Goal: Task Accomplishment & Management: Use online tool/utility

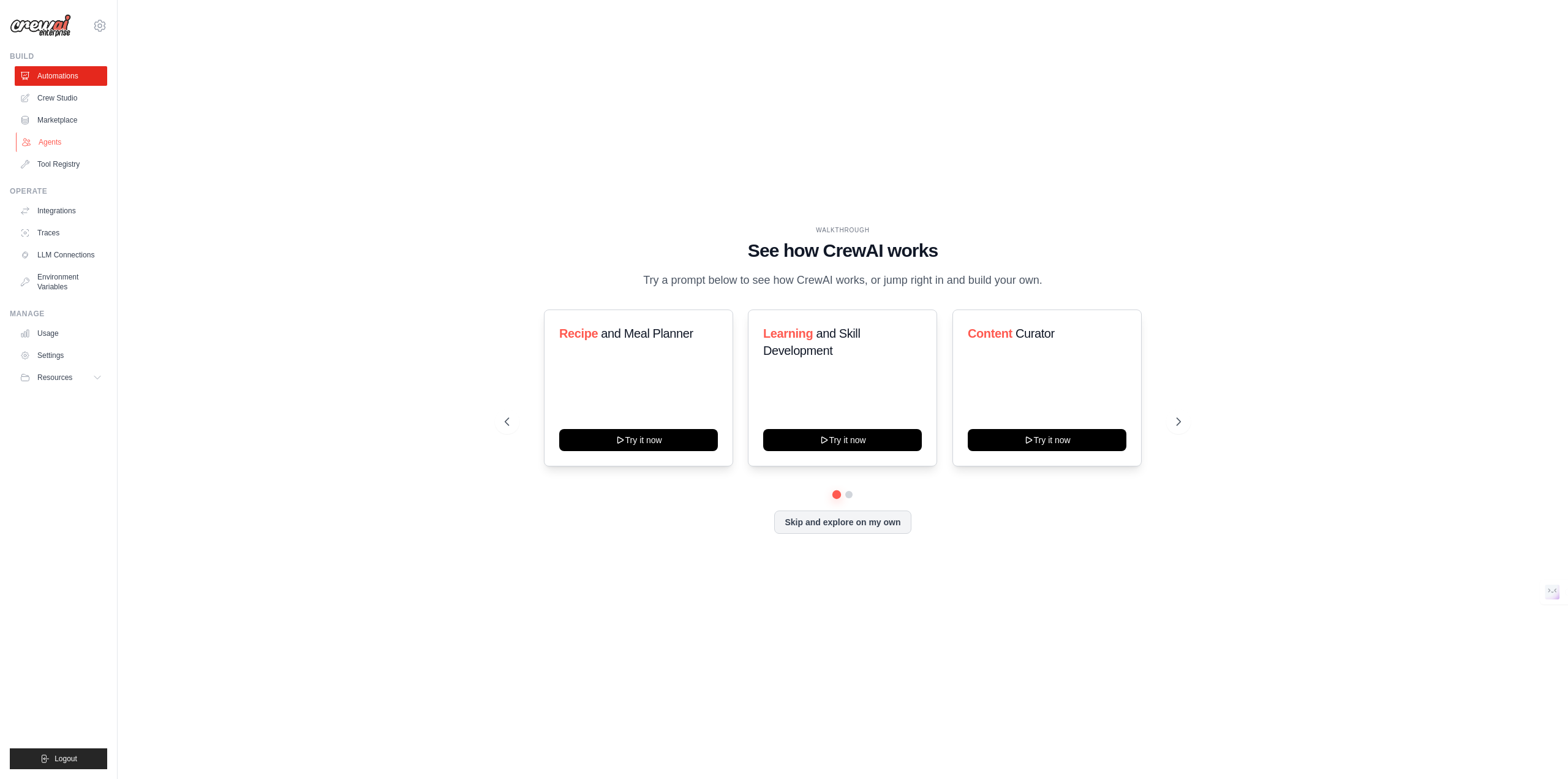
click at [60, 148] on link "Agents" at bounding box center [62, 142] width 93 height 20
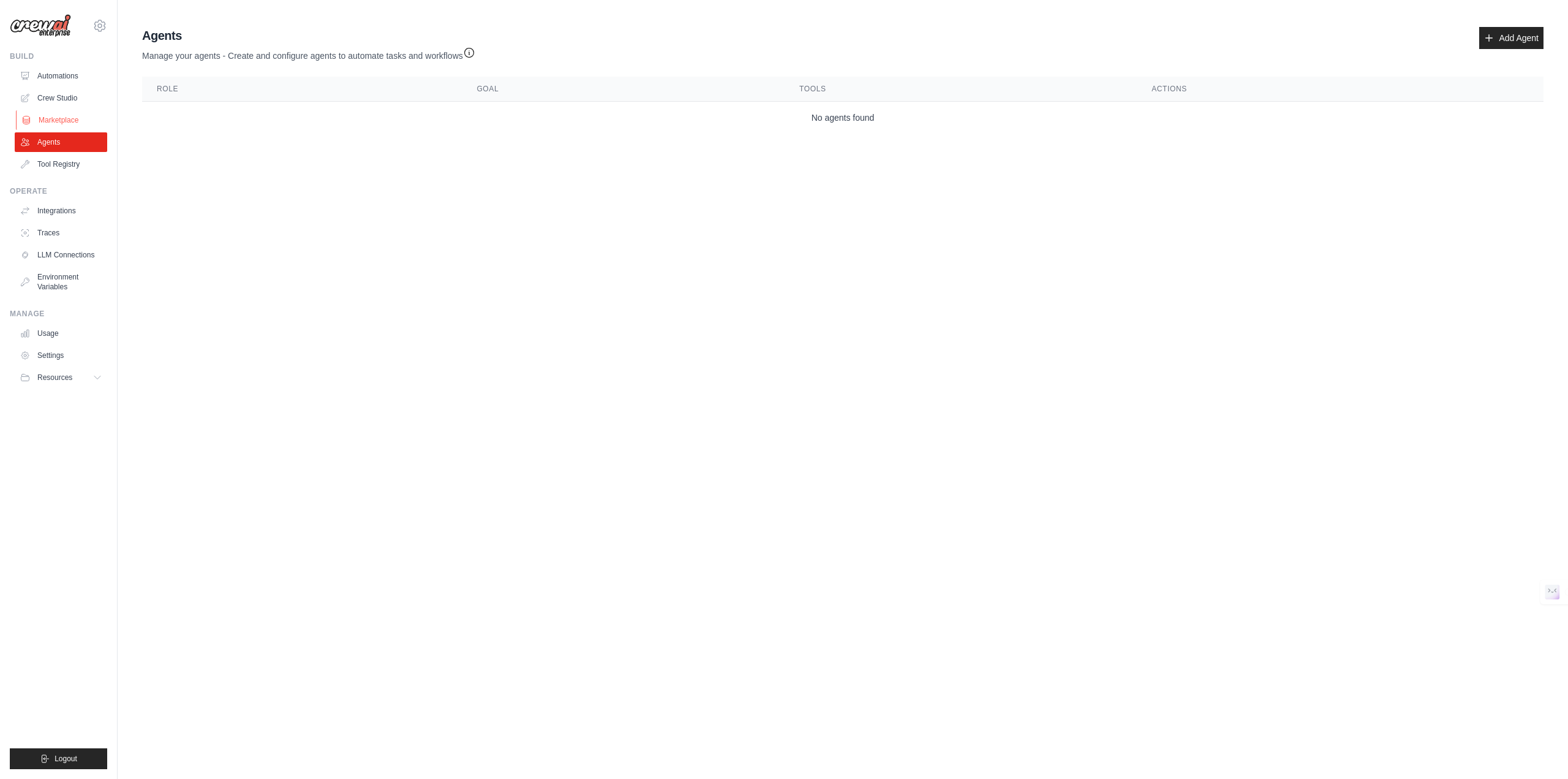
click at [57, 125] on link "Marketplace" at bounding box center [62, 120] width 93 height 20
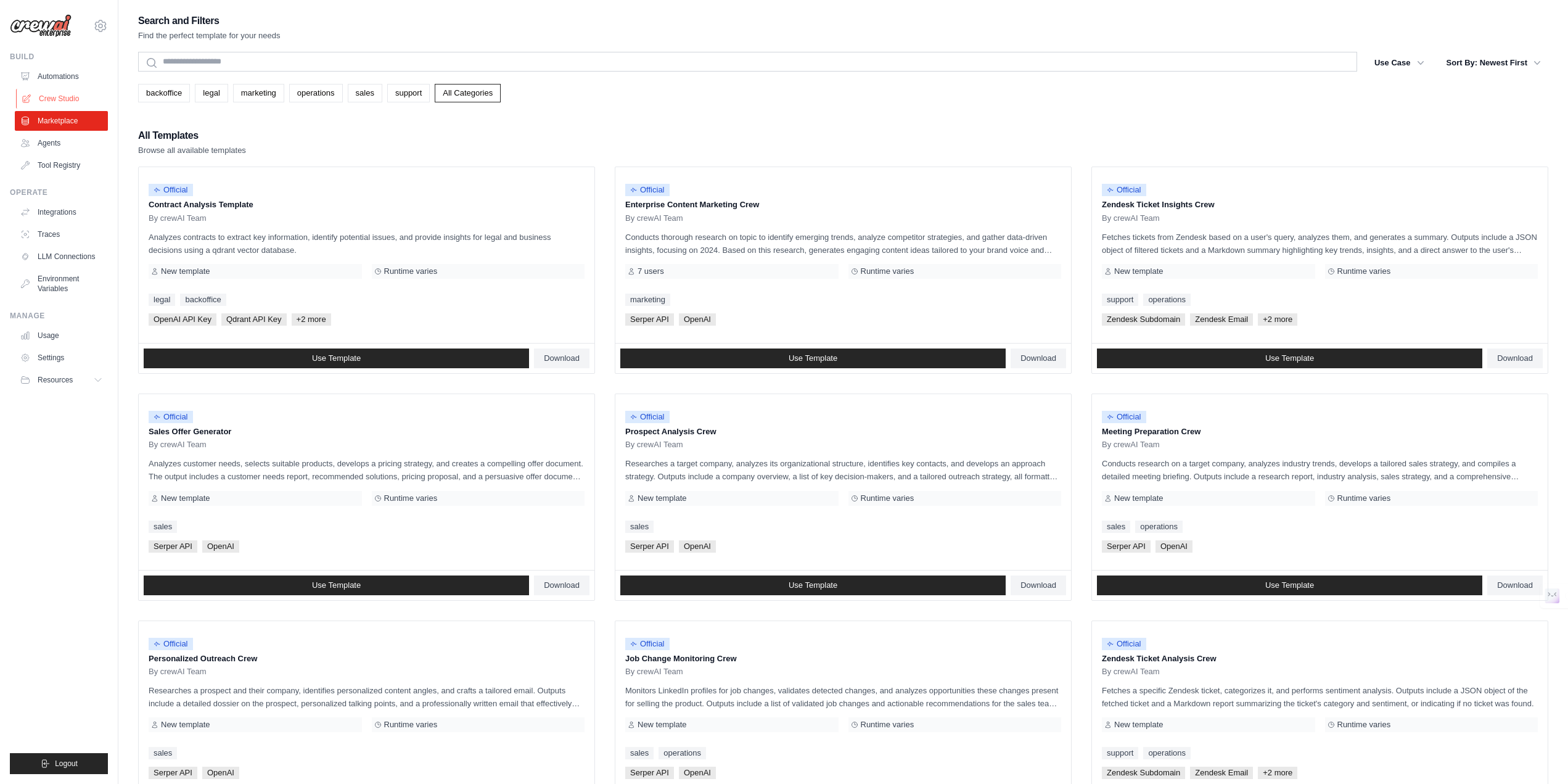
click at [86, 96] on link "Crew Studio" at bounding box center [62, 99] width 93 height 20
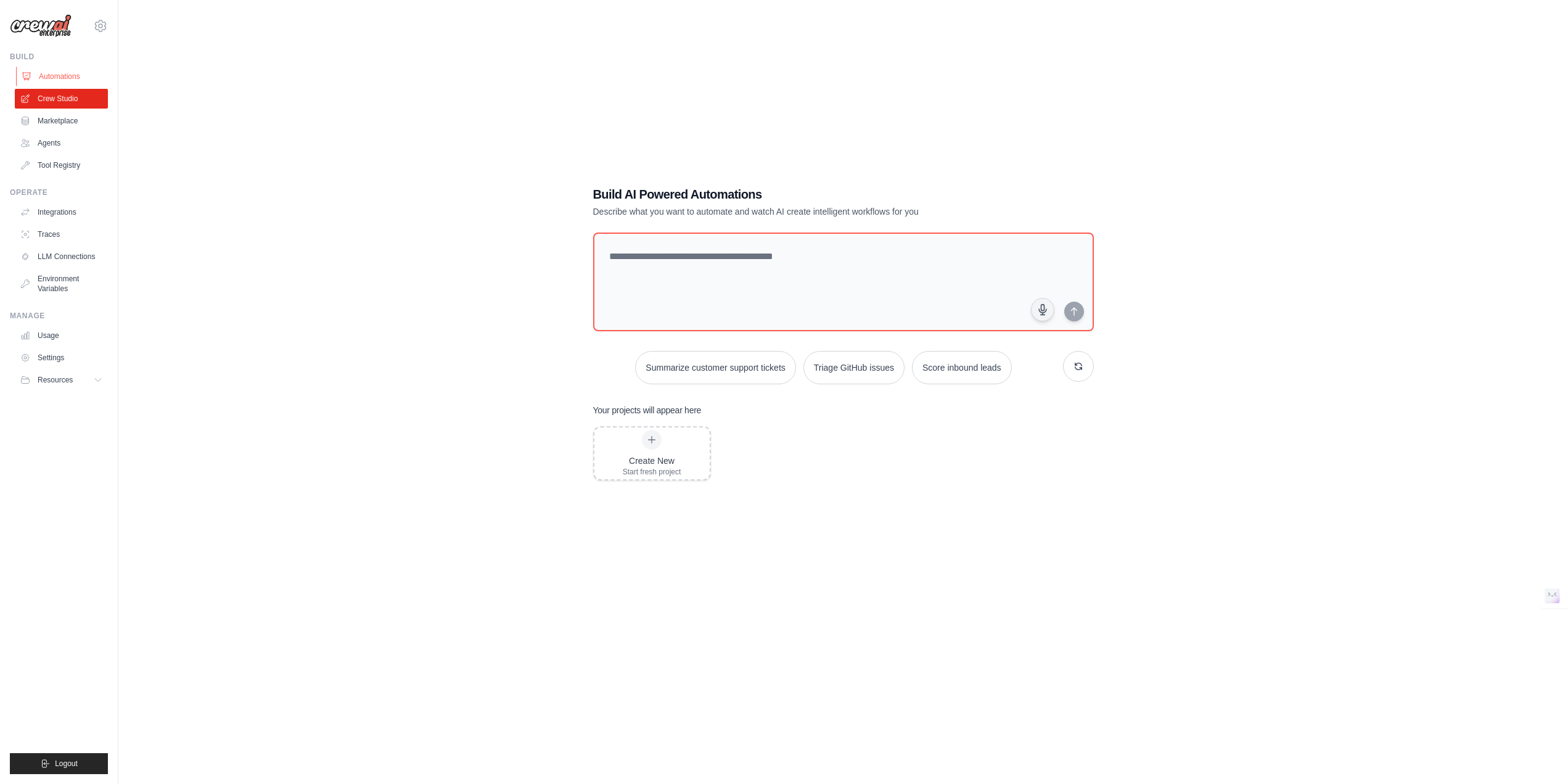
click at [79, 76] on link "Automations" at bounding box center [62, 77] width 93 height 20
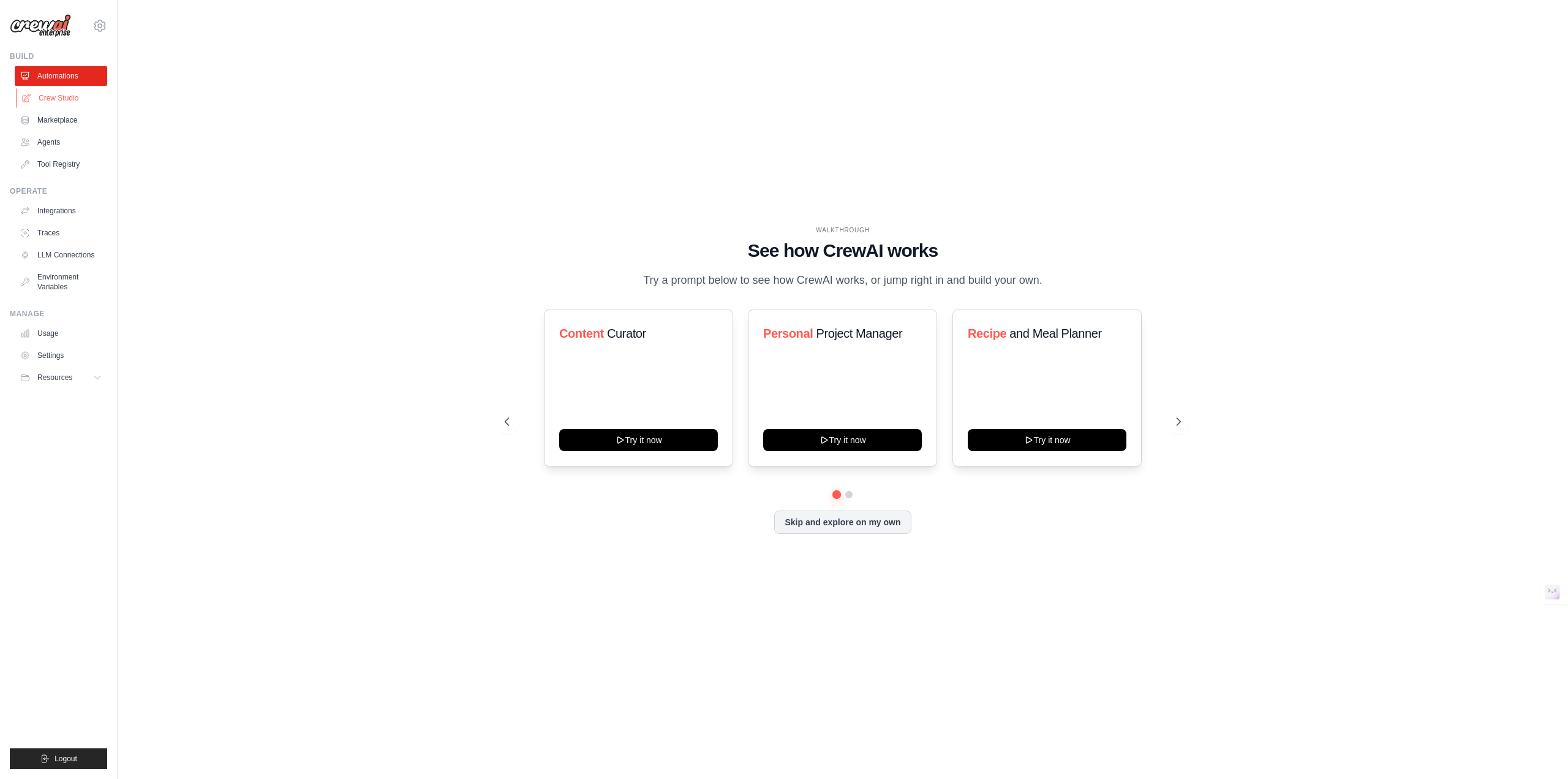
click at [80, 94] on link "Crew Studio" at bounding box center [62, 98] width 93 height 20
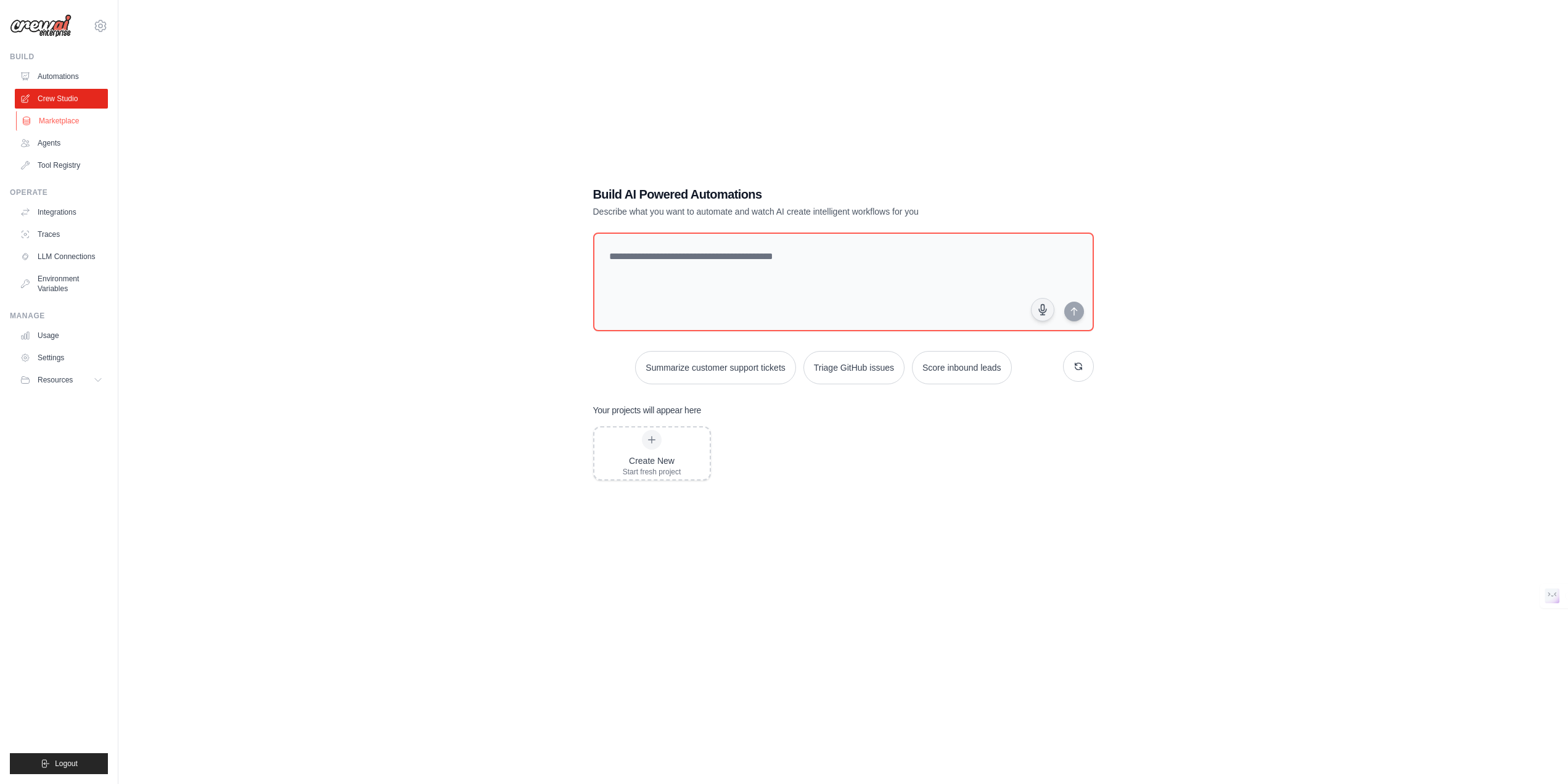
click at [82, 119] on link "Marketplace" at bounding box center [62, 121] width 93 height 20
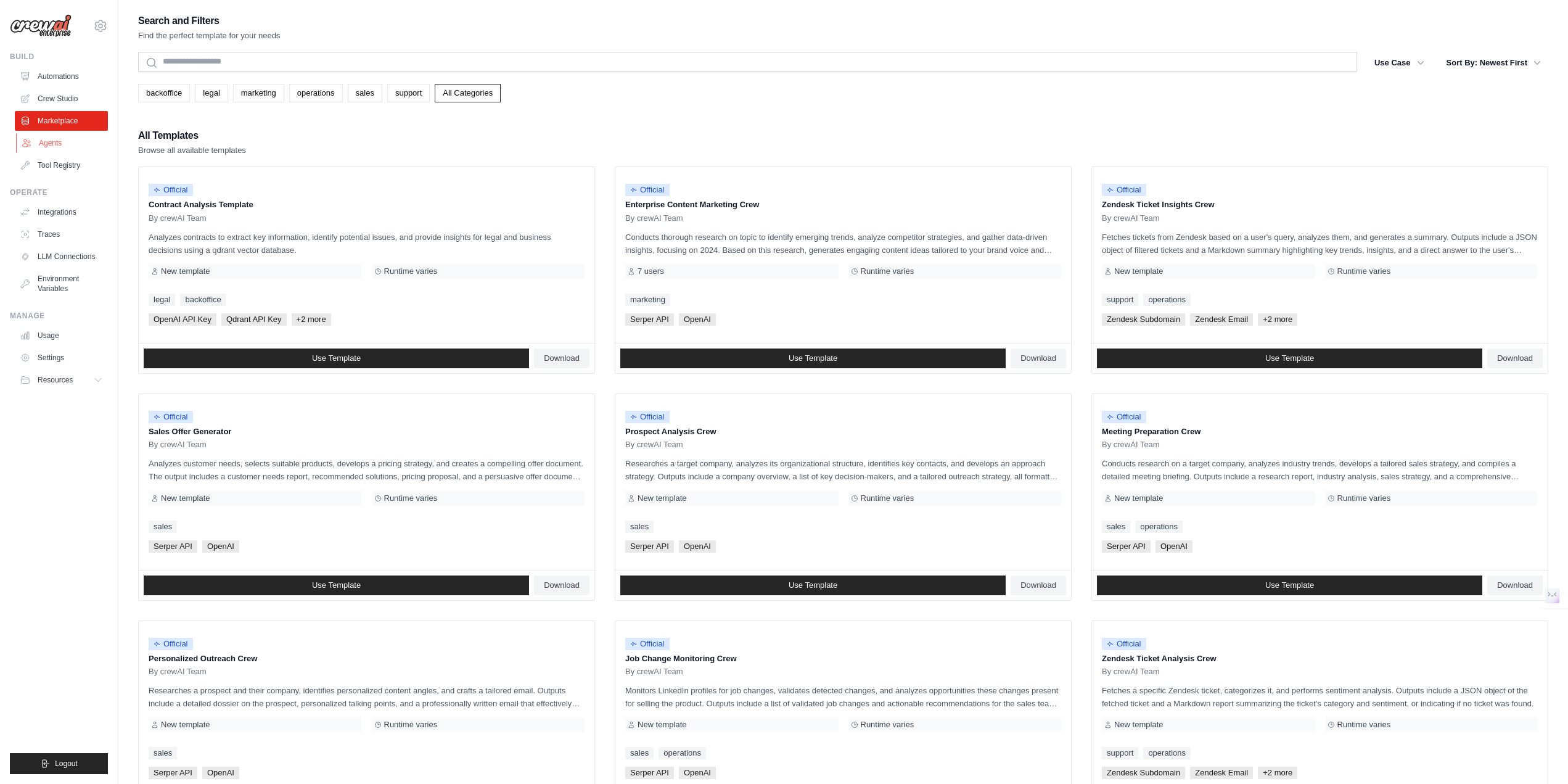
click at [82, 140] on link "Agents" at bounding box center [62, 143] width 93 height 20
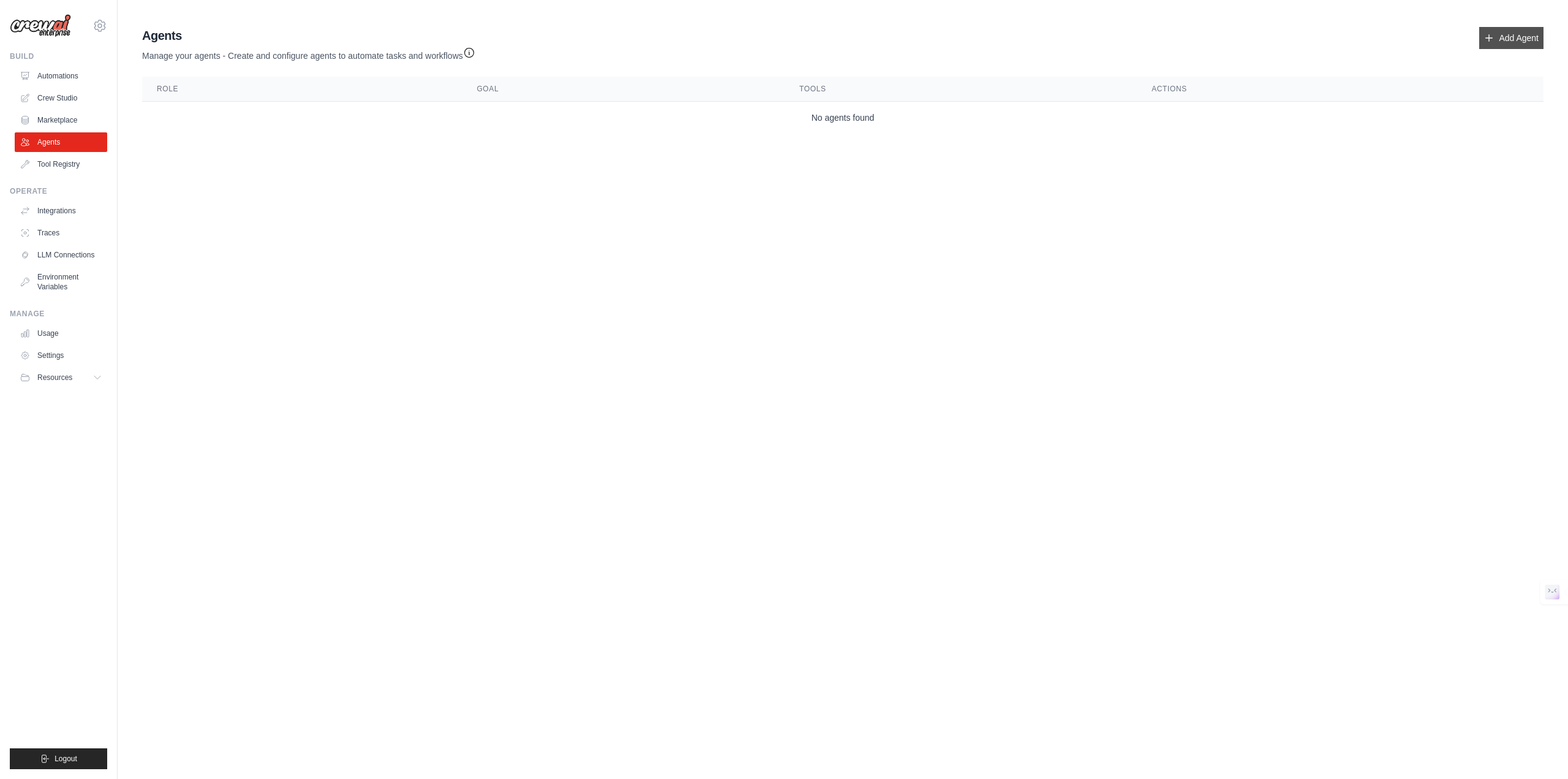
click at [1494, 36] on icon at bounding box center [1489, 37] width 10 height 10
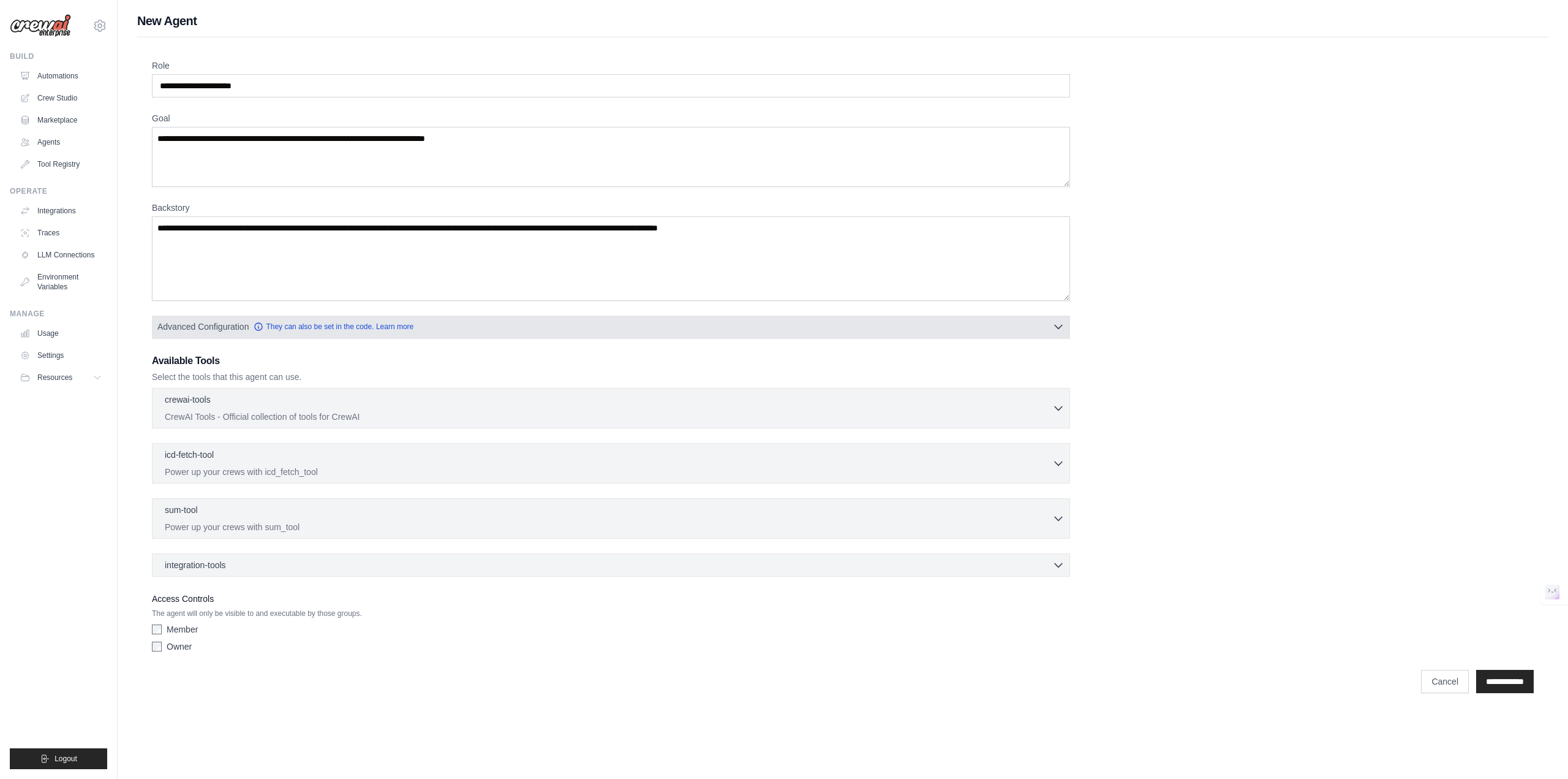
click at [718, 333] on button "Advanced Configuration They can also be set in the code. Learn more" at bounding box center [610, 326] width 917 height 22
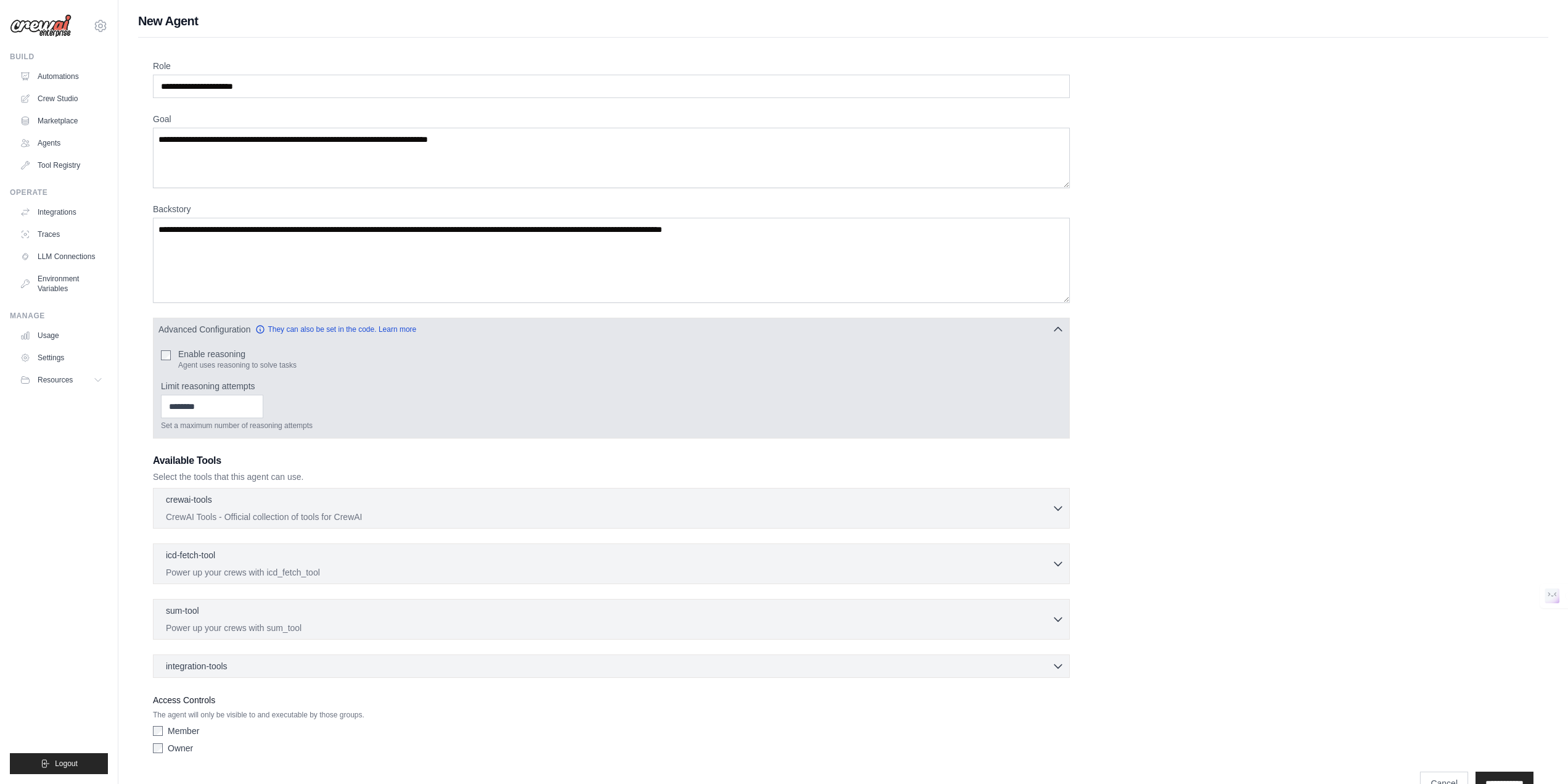
scroll to position [31, 0]
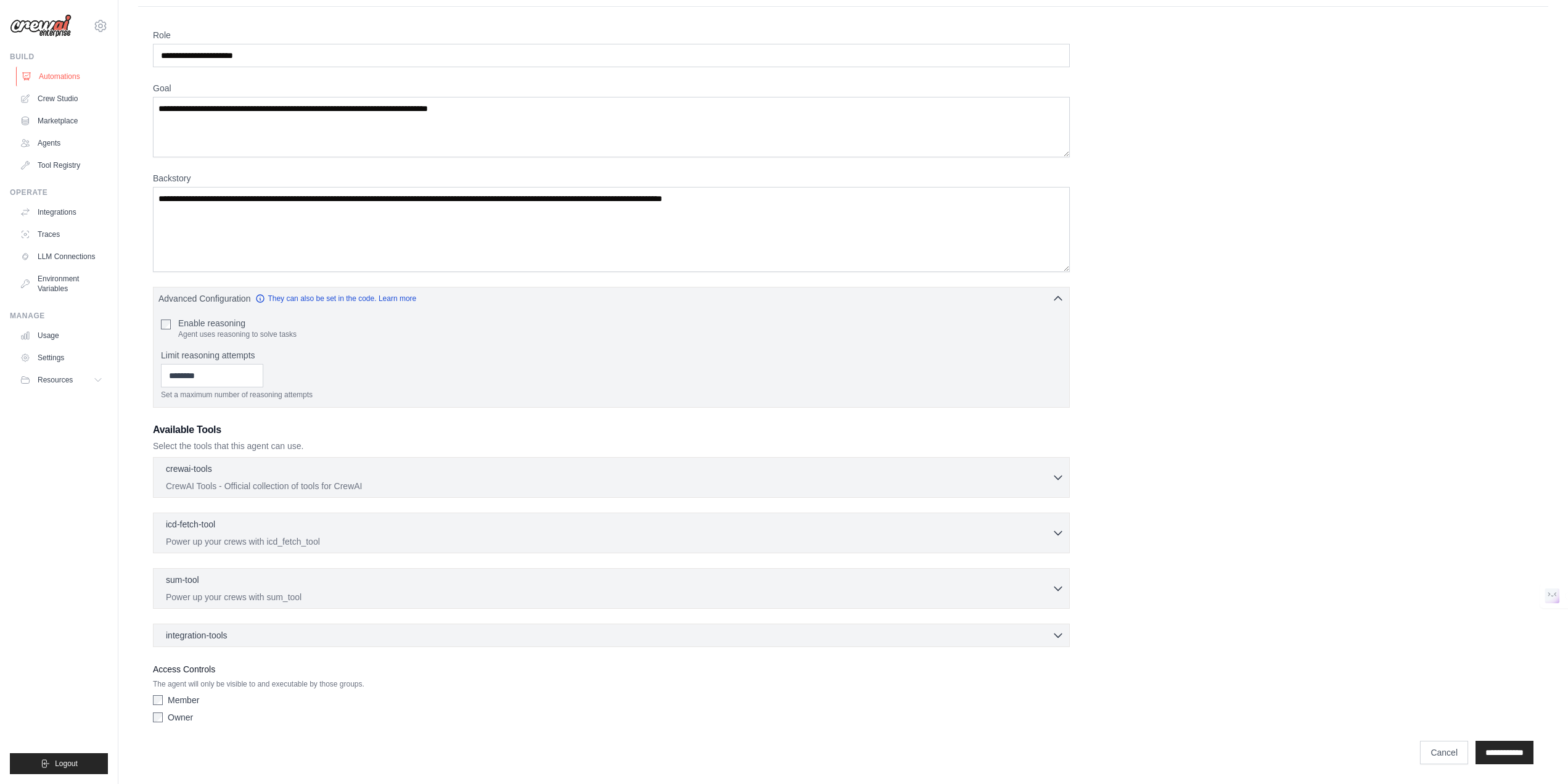
click at [42, 70] on link "Automations" at bounding box center [62, 77] width 93 height 20
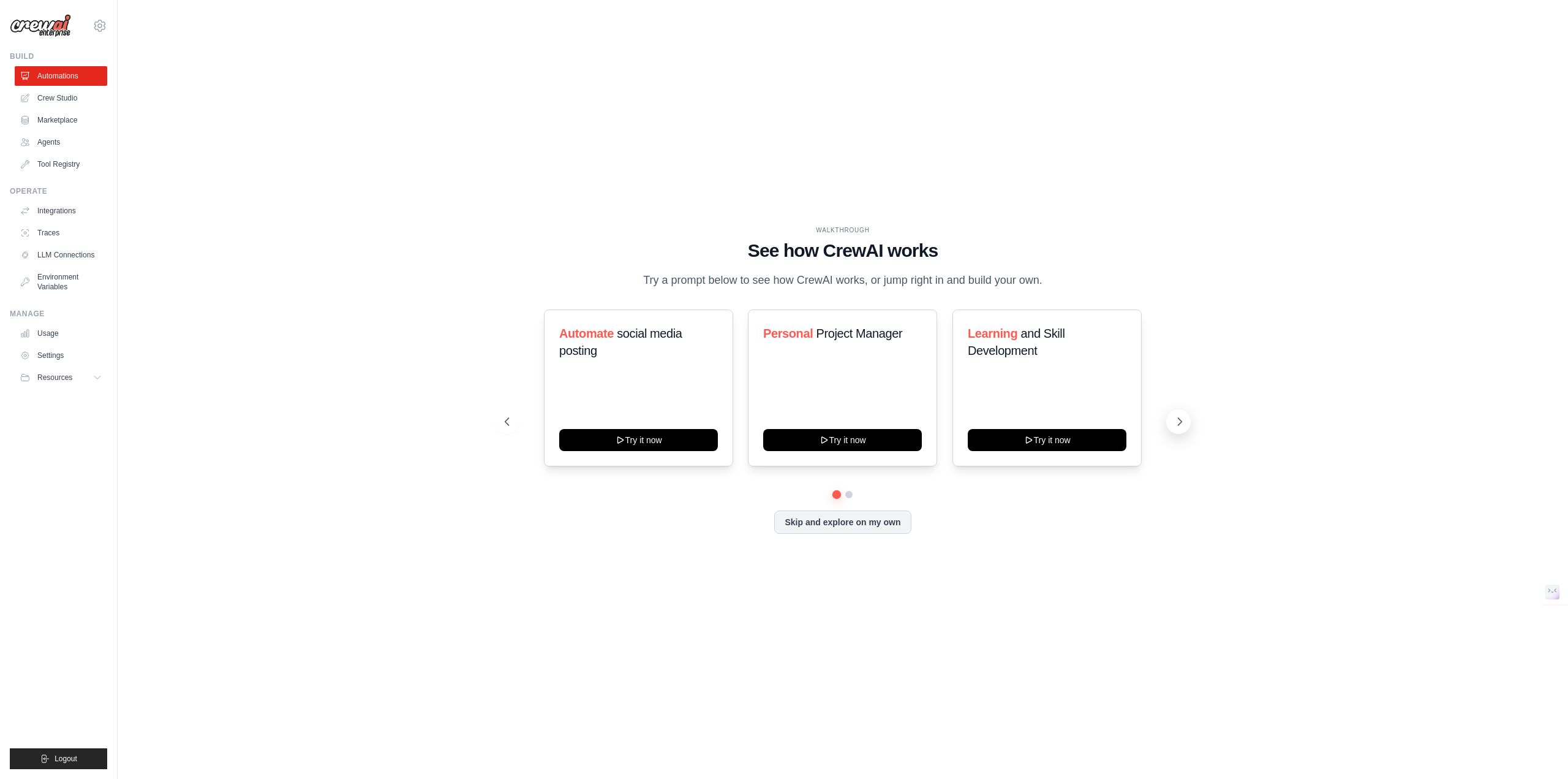
click at [1183, 417] on icon at bounding box center [1180, 422] width 12 height 12
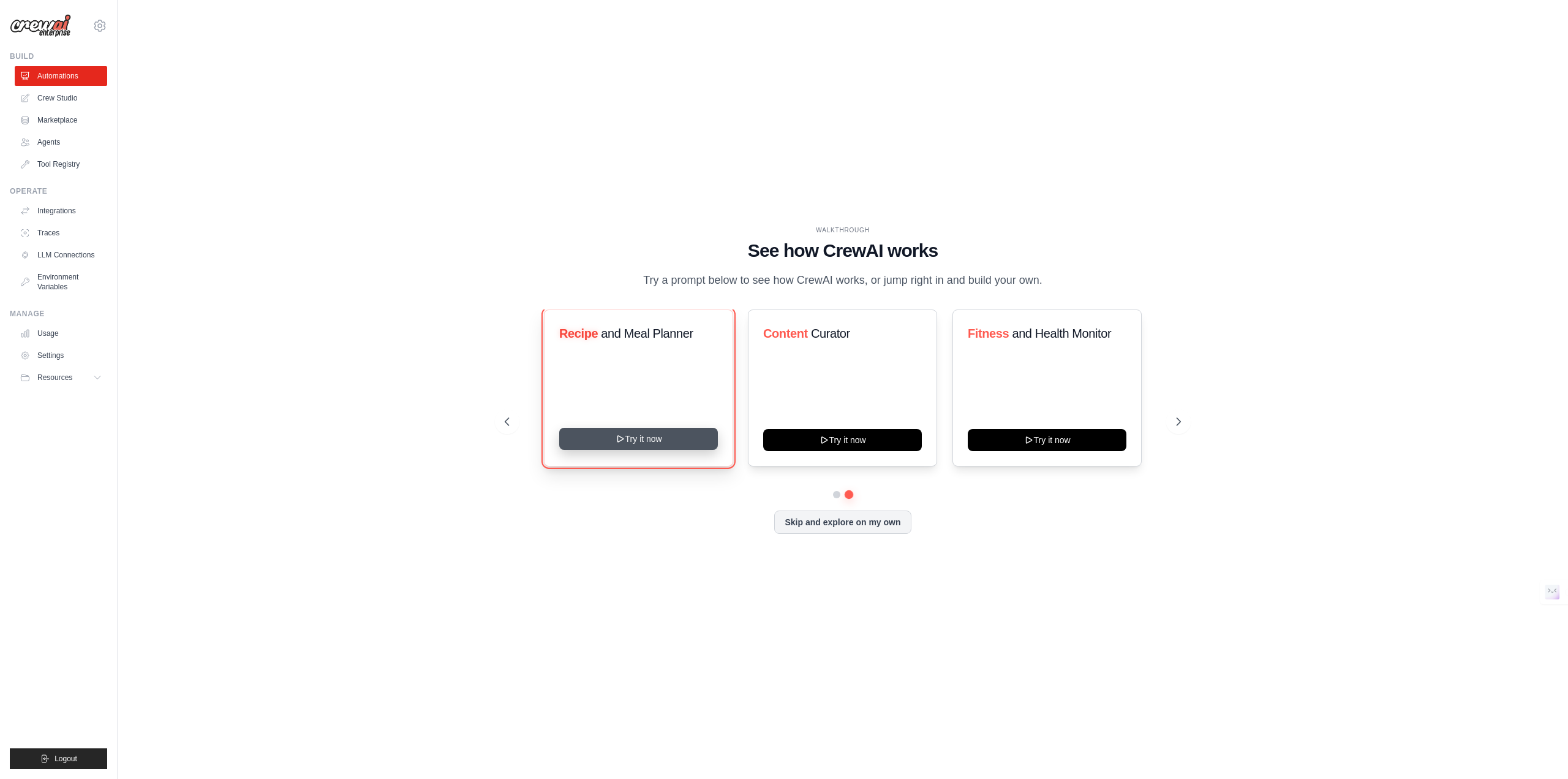
click at [618, 437] on icon at bounding box center [620, 438] width 10 height 10
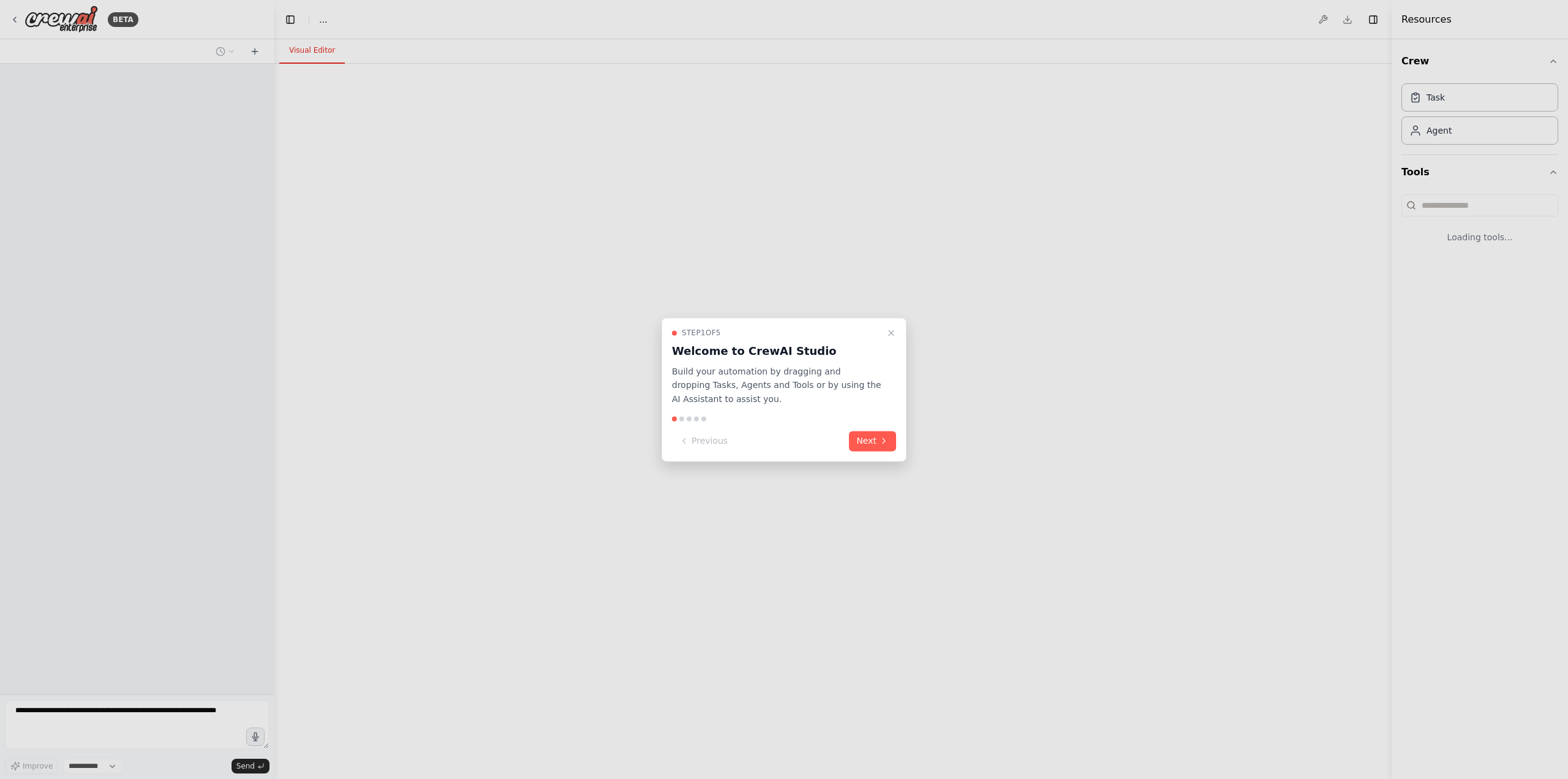
select select "****"
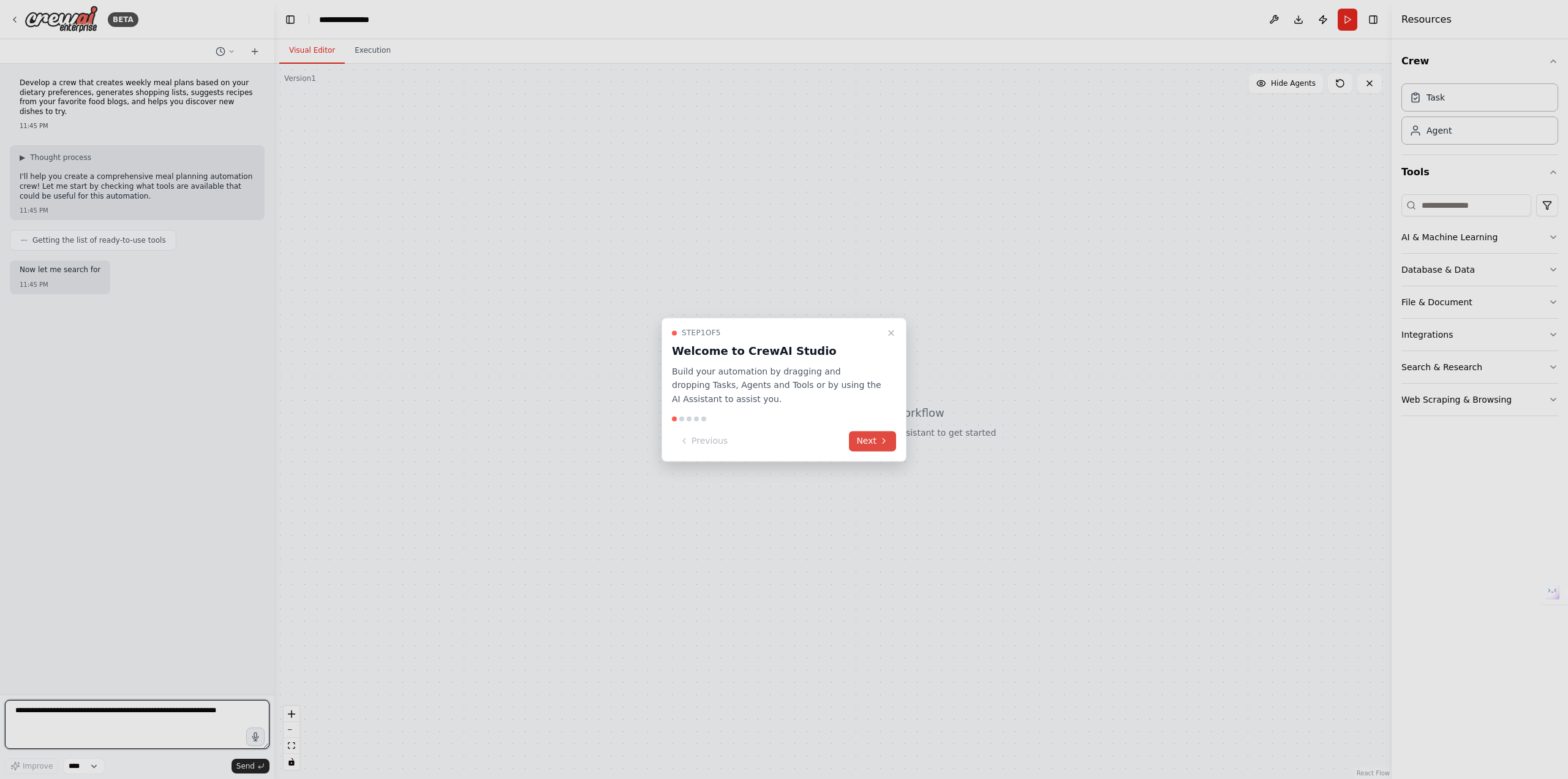
click at [867, 446] on button "Next" at bounding box center [873, 441] width 47 height 20
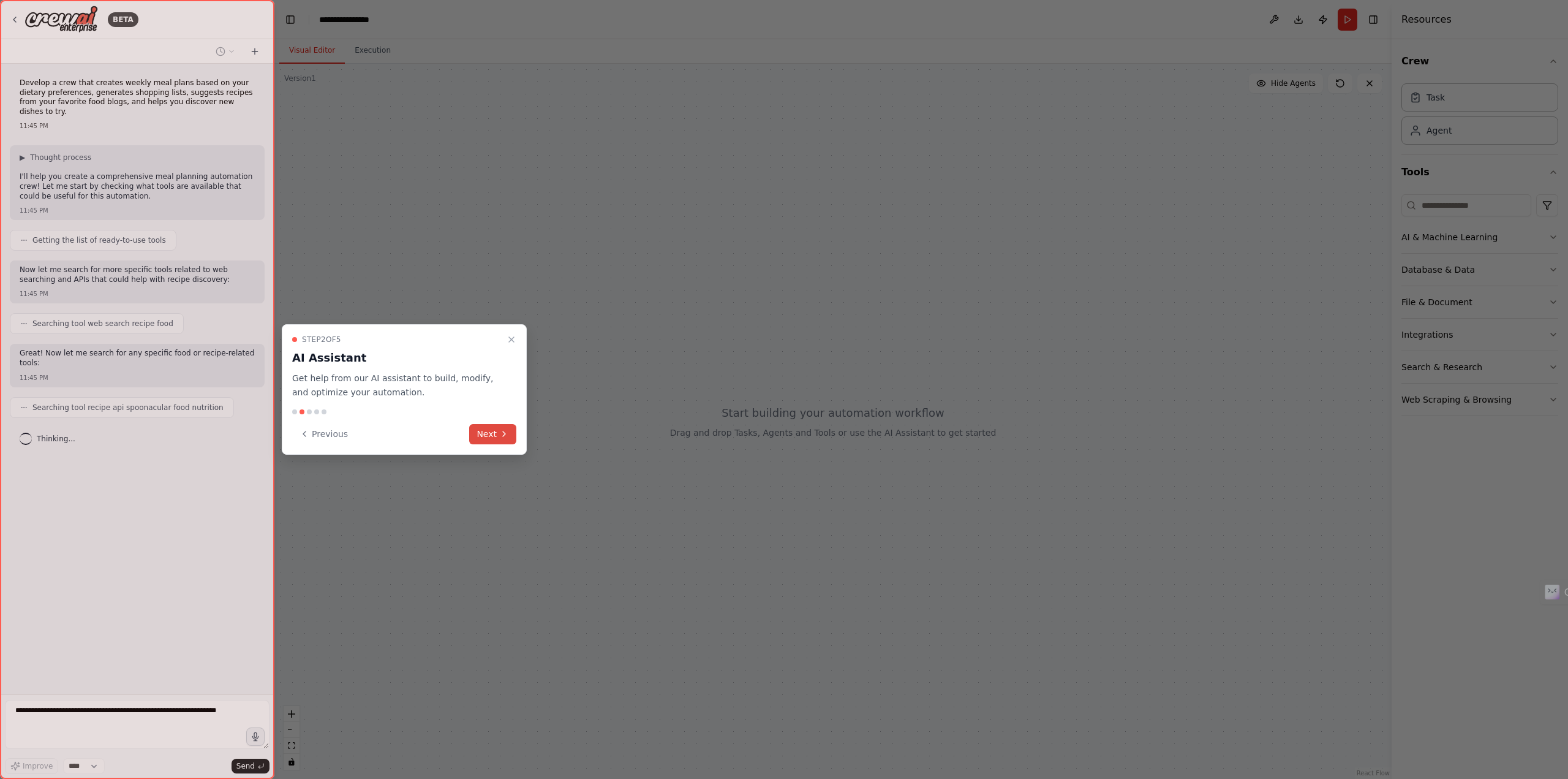
click at [490, 429] on button "Next" at bounding box center [493, 434] width 47 height 20
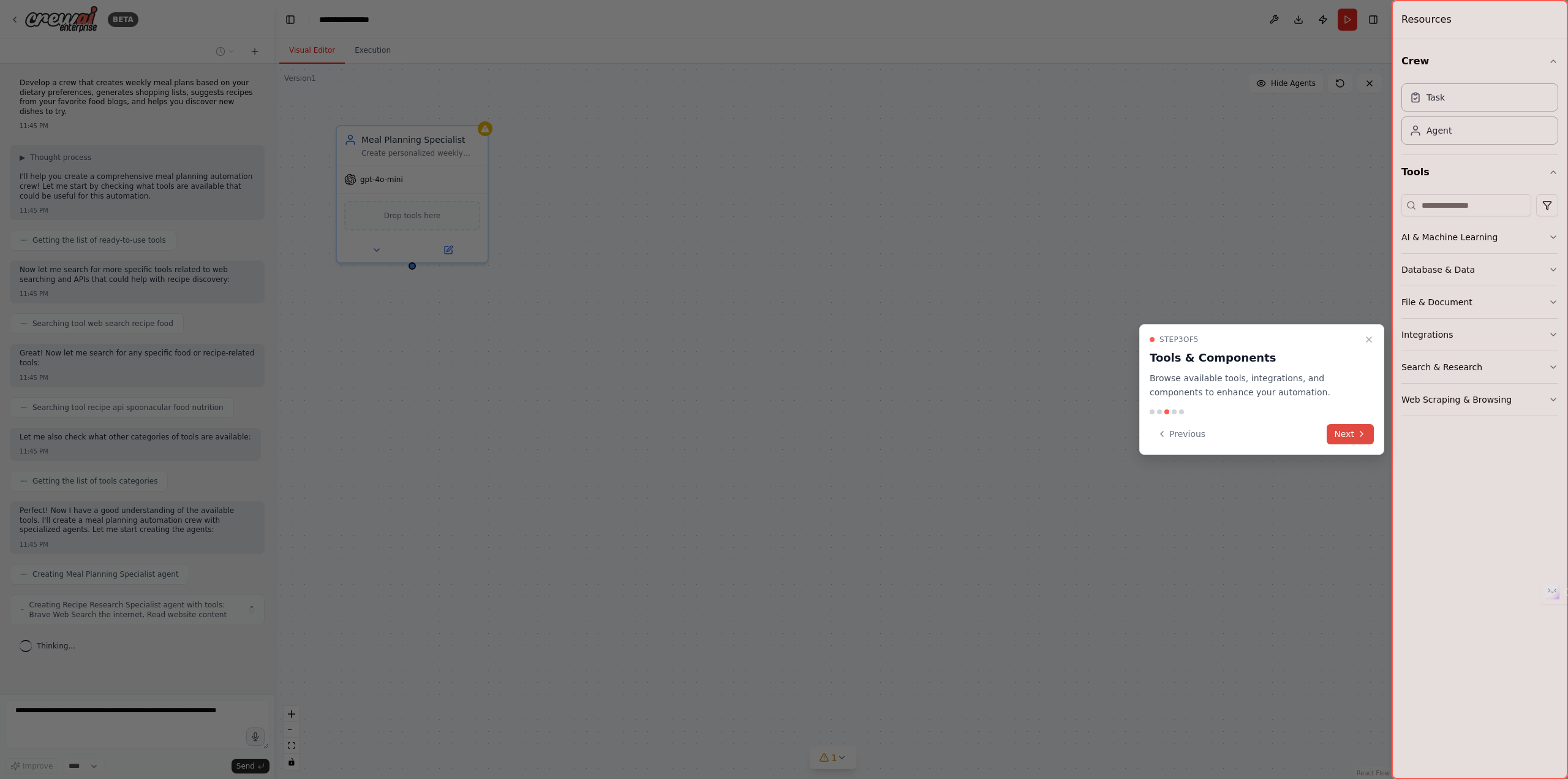
click at [1348, 430] on button "Next" at bounding box center [1351, 434] width 47 height 20
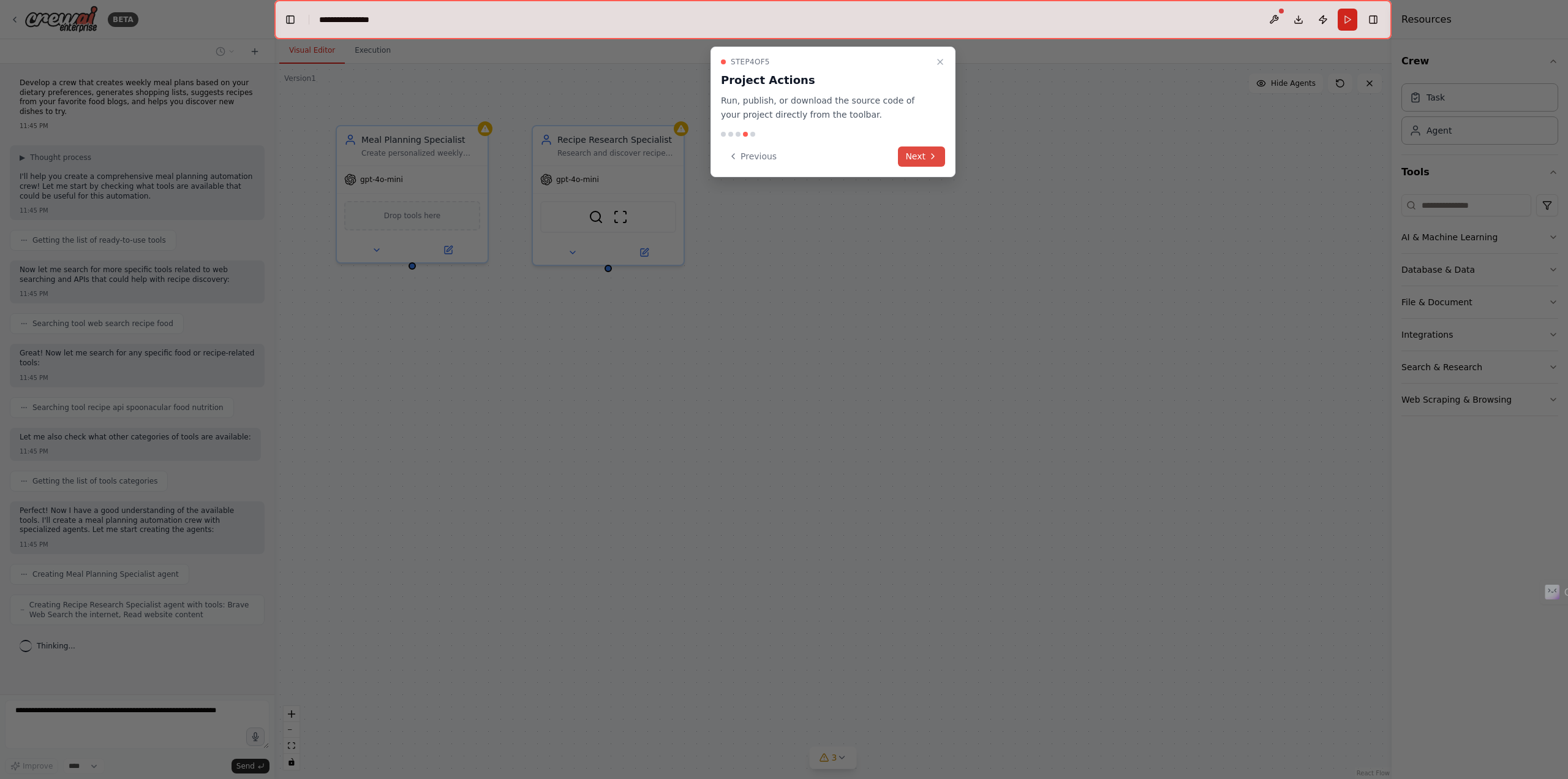
click at [931, 160] on icon at bounding box center [932, 156] width 10 height 10
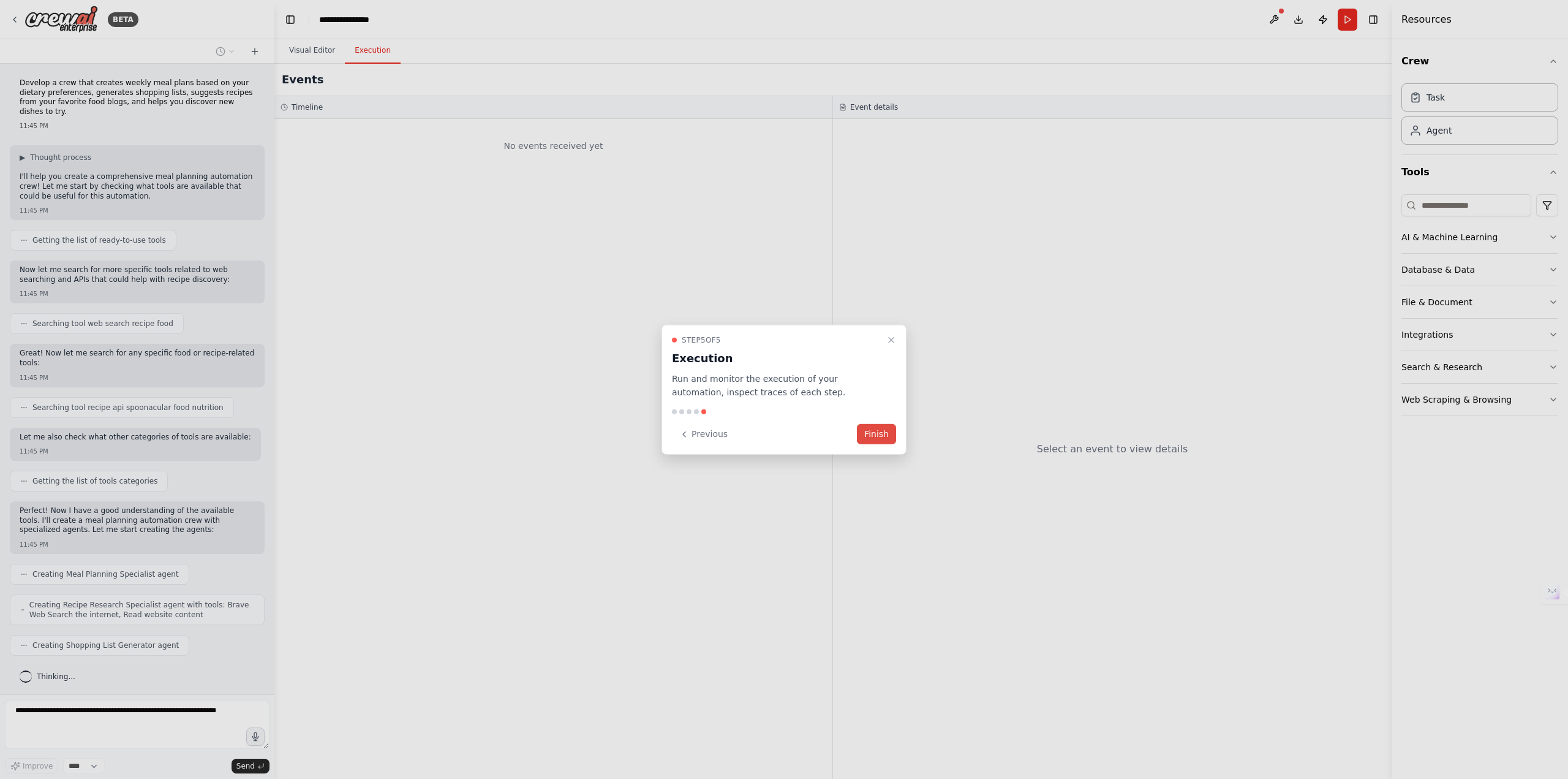
click at [881, 430] on button "Finish" at bounding box center [877, 434] width 39 height 20
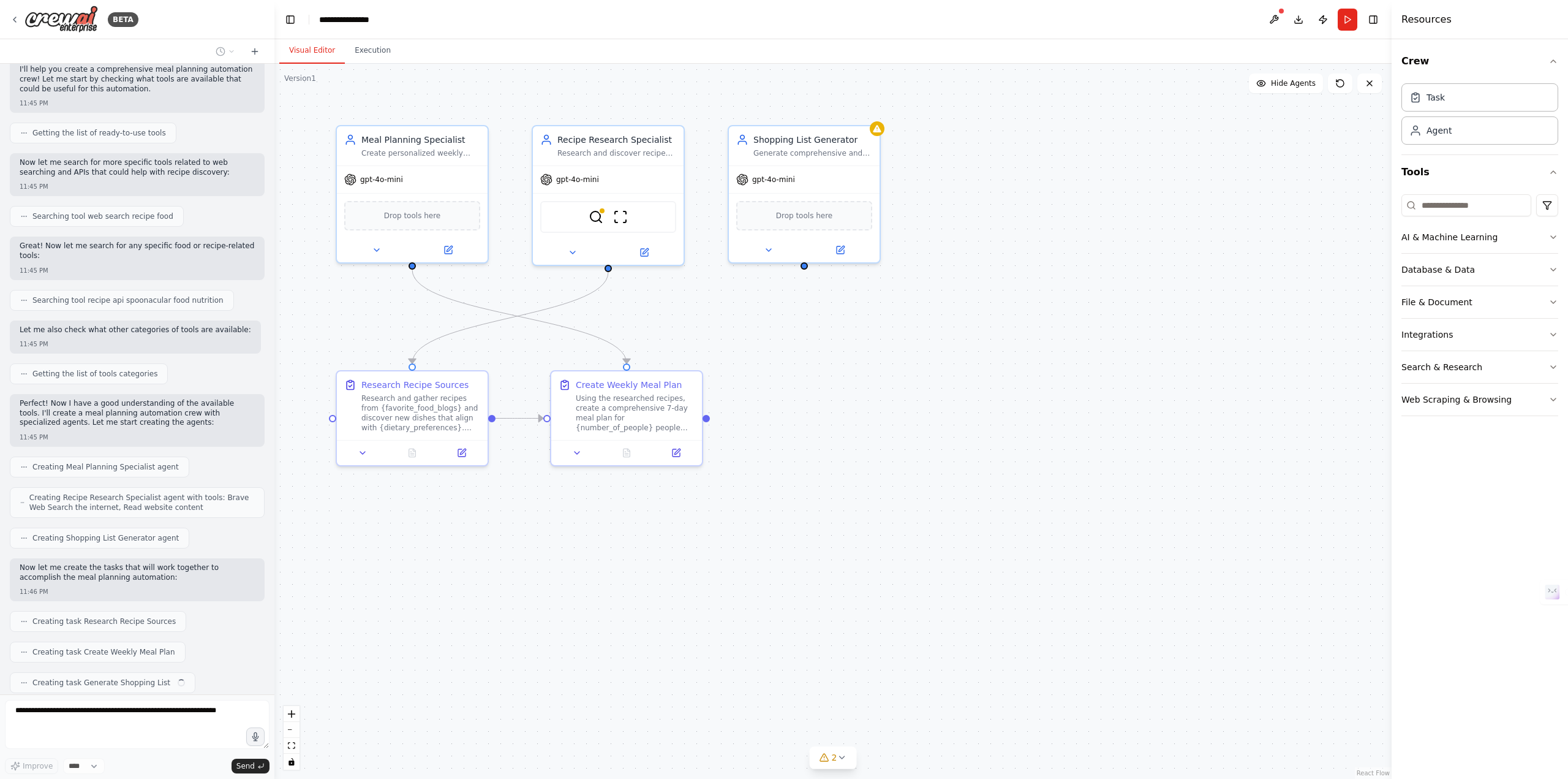
scroll to position [138, 0]
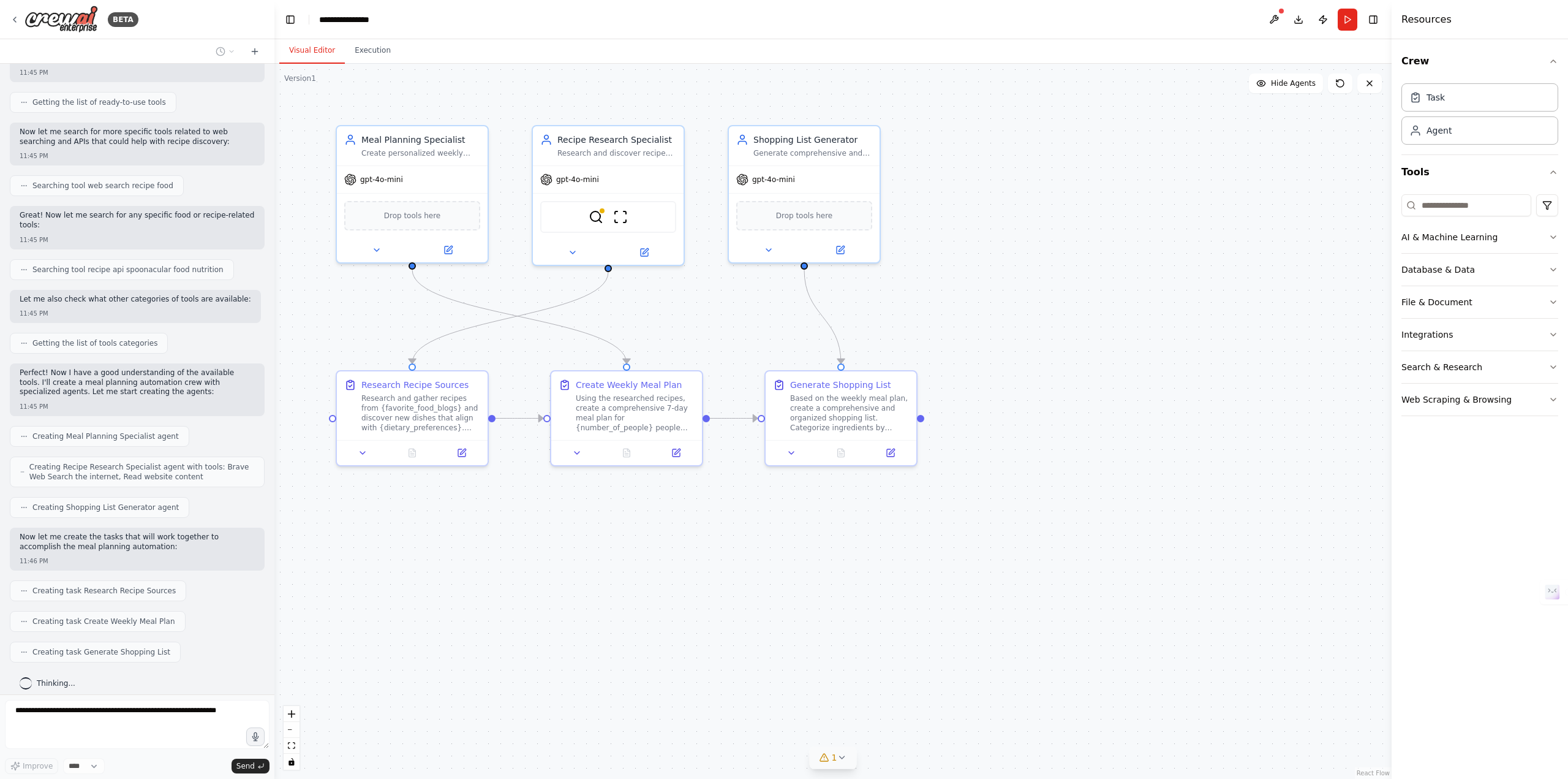
click at [842, 759] on icon at bounding box center [841, 758] width 10 height 10
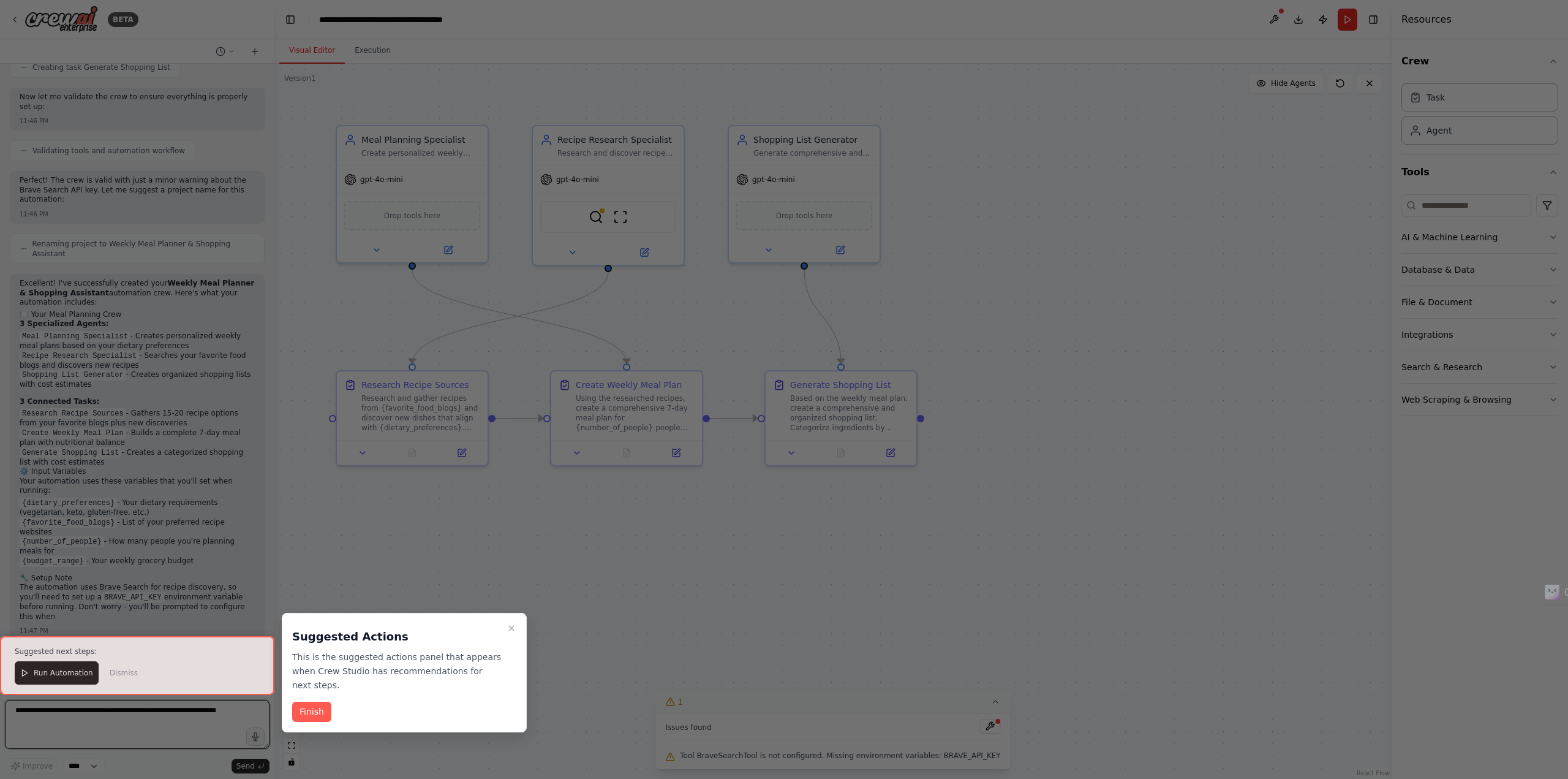
scroll to position [732, 0]
click at [40, 671] on div at bounding box center [137, 665] width 275 height 59
click at [47, 670] on div at bounding box center [137, 665] width 275 height 59
click at [314, 702] on button "Finish" at bounding box center [311, 712] width 39 height 20
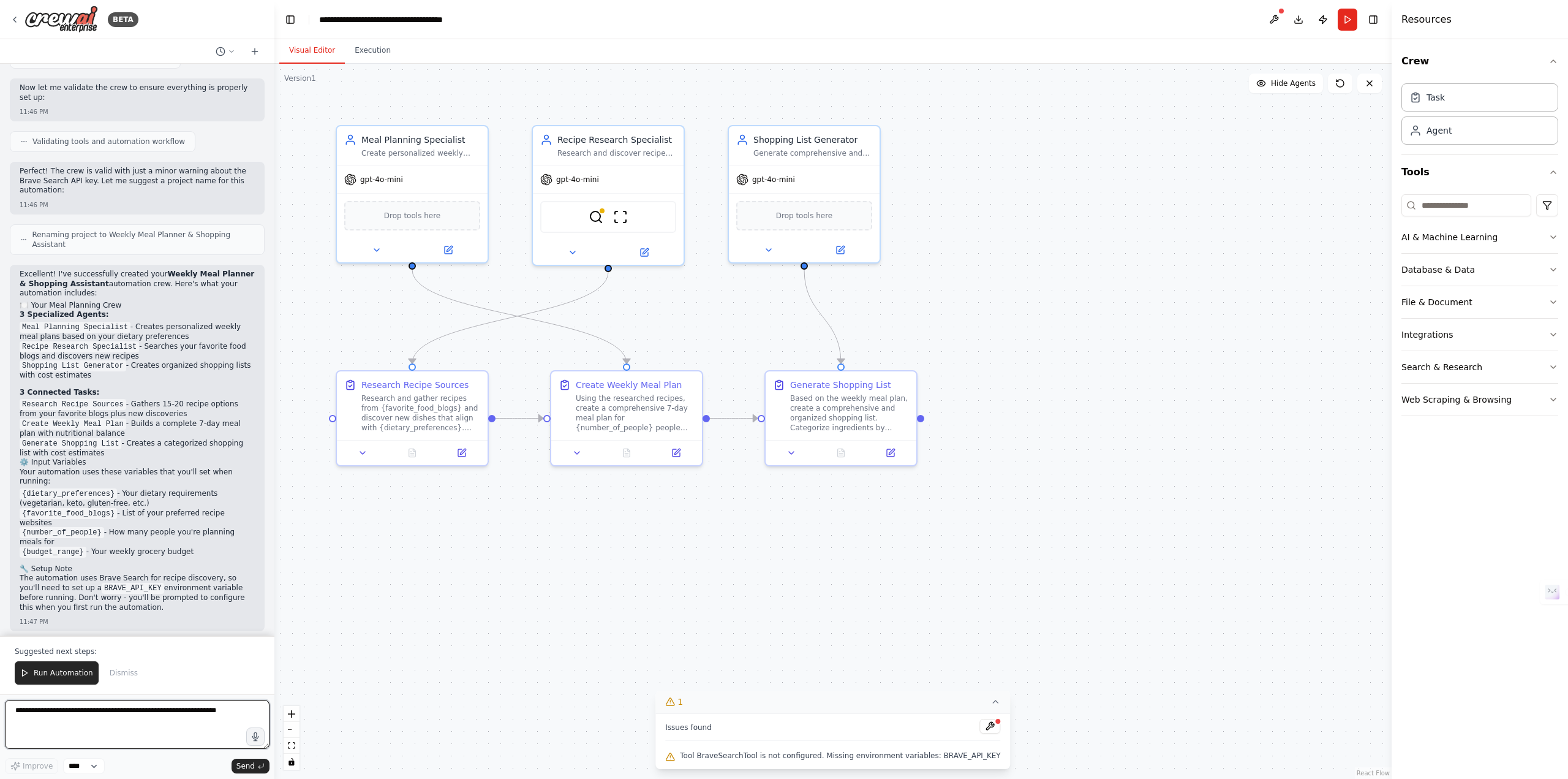
click at [63, 720] on textarea at bounding box center [137, 725] width 265 height 49
click at [57, 673] on span "Run Automation" at bounding box center [63, 673] width 60 height 10
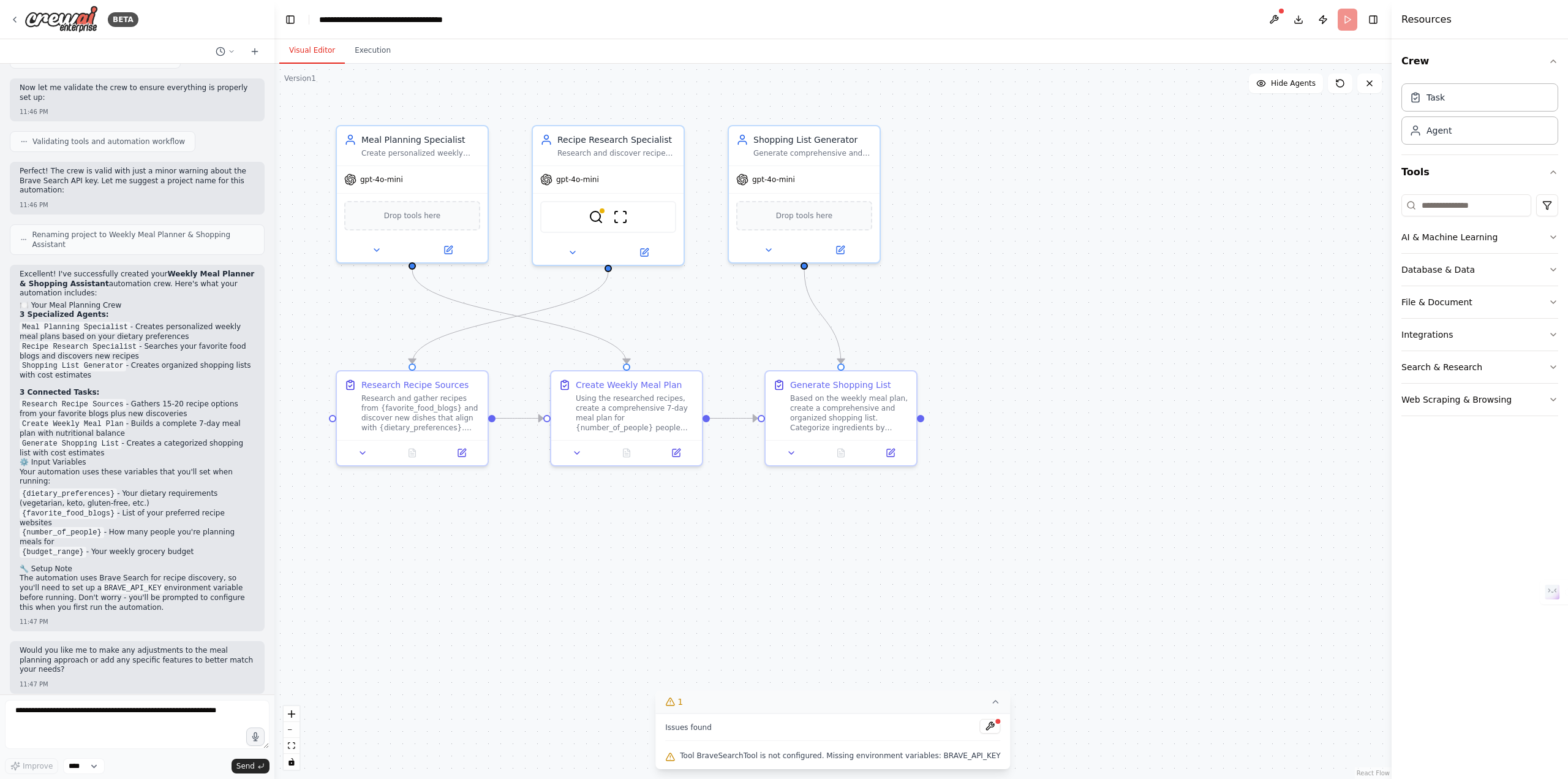
scroll to position [673, 0]
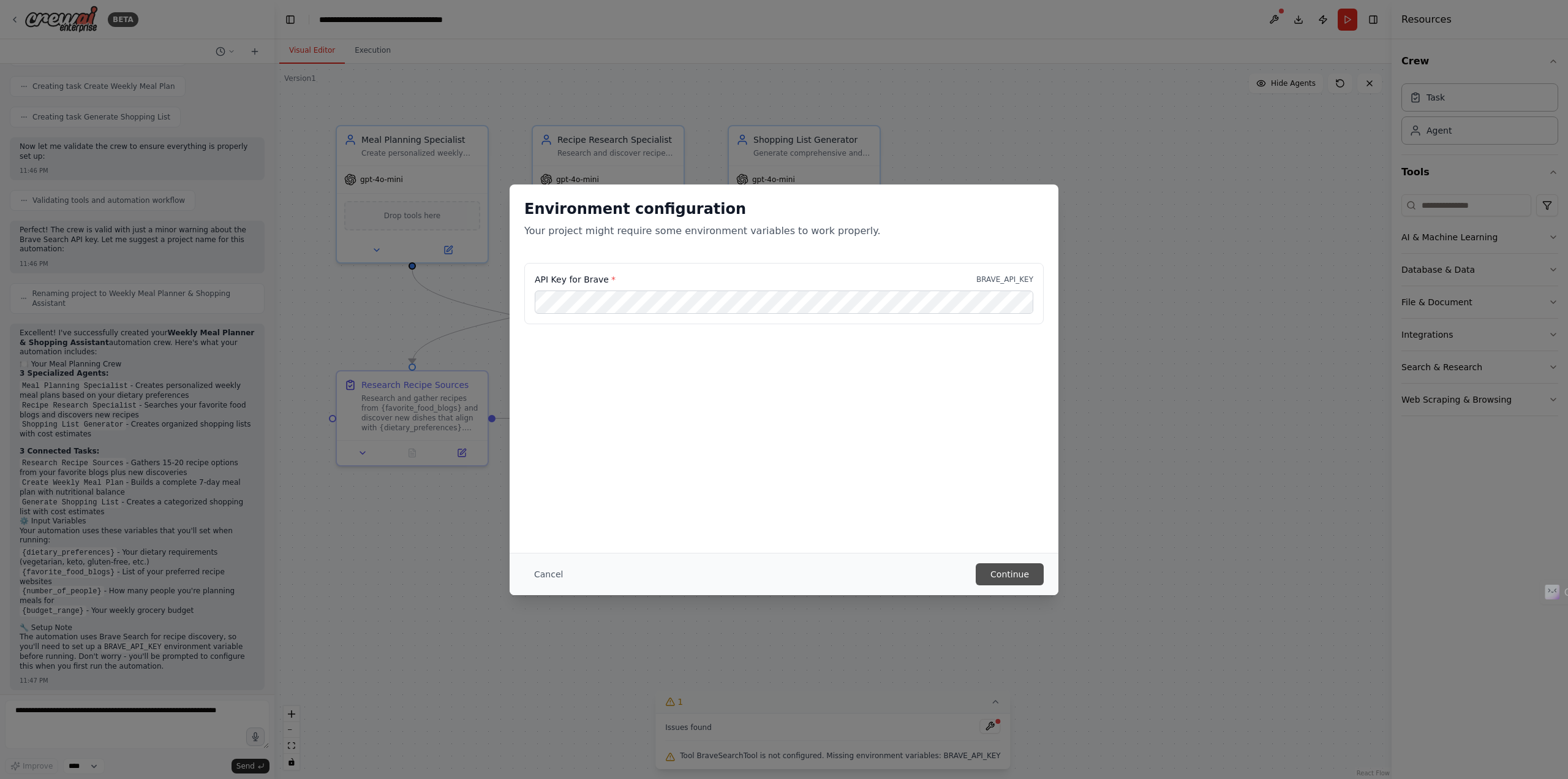
click at [1002, 569] on button "Continue" at bounding box center [1010, 574] width 68 height 22
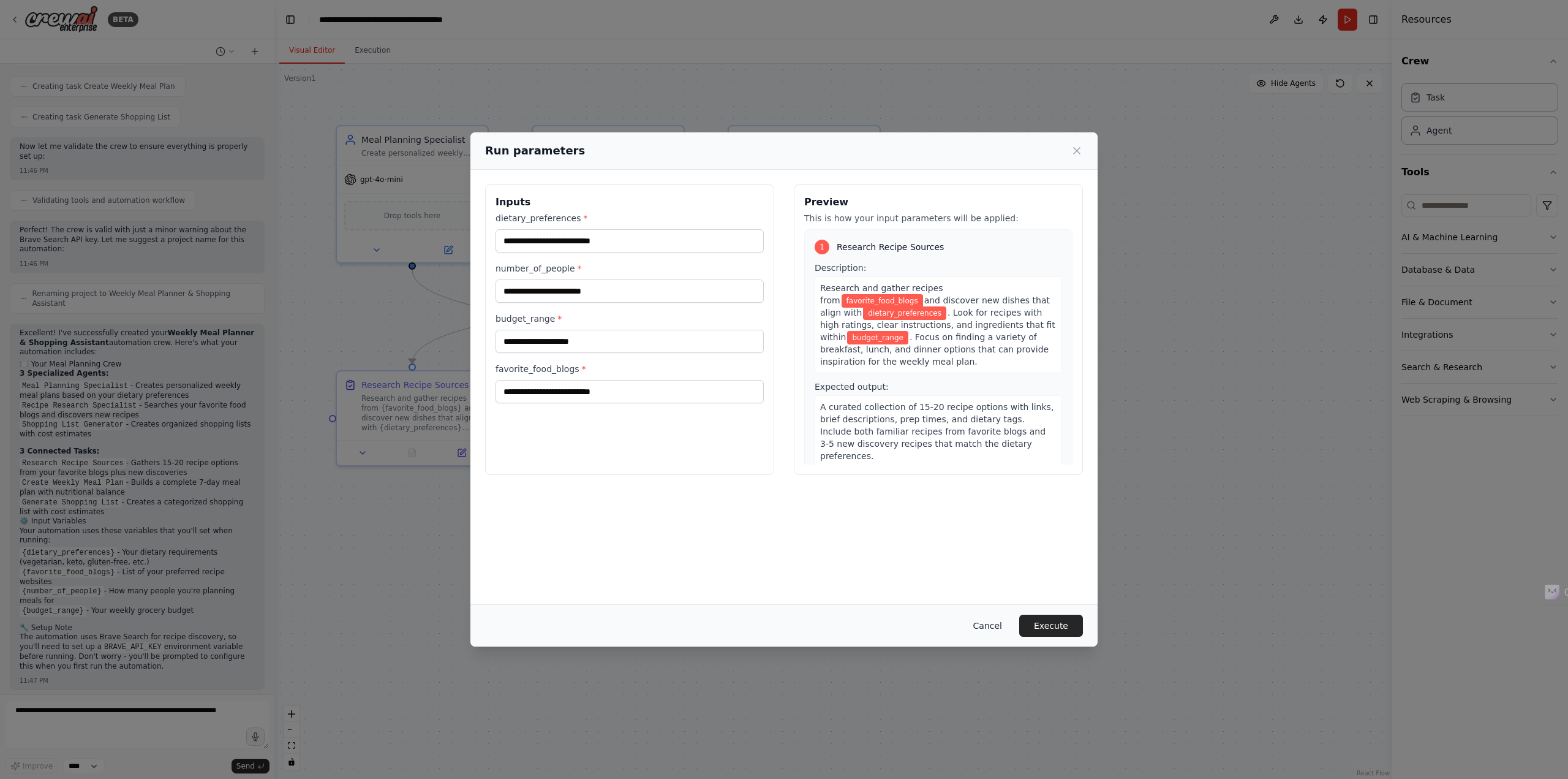
click at [993, 622] on button "Cancel" at bounding box center [987, 625] width 48 height 22
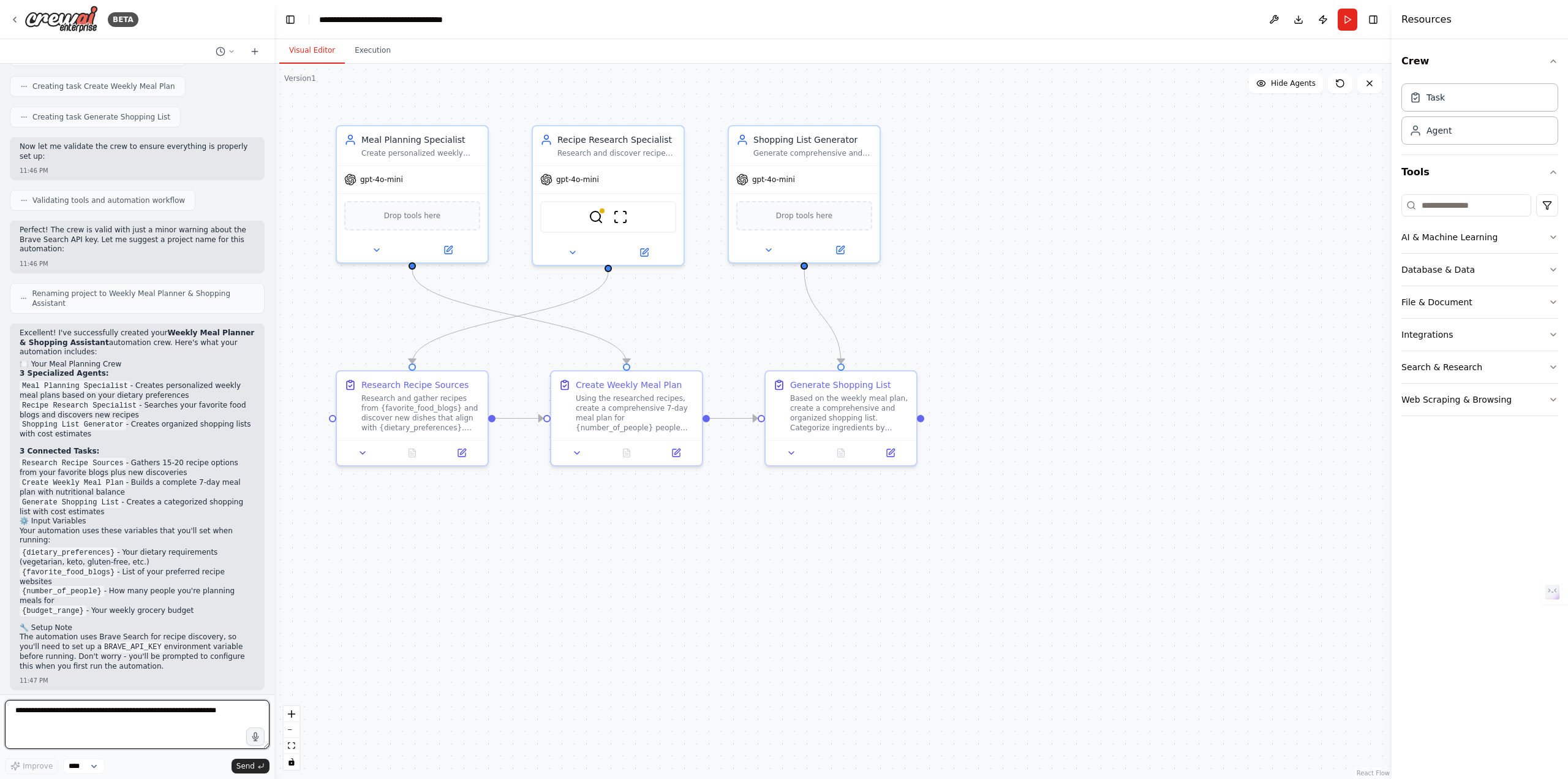
click at [174, 728] on textarea at bounding box center [137, 725] width 265 height 49
click at [1354, 17] on button "Run" at bounding box center [1348, 19] width 20 height 22
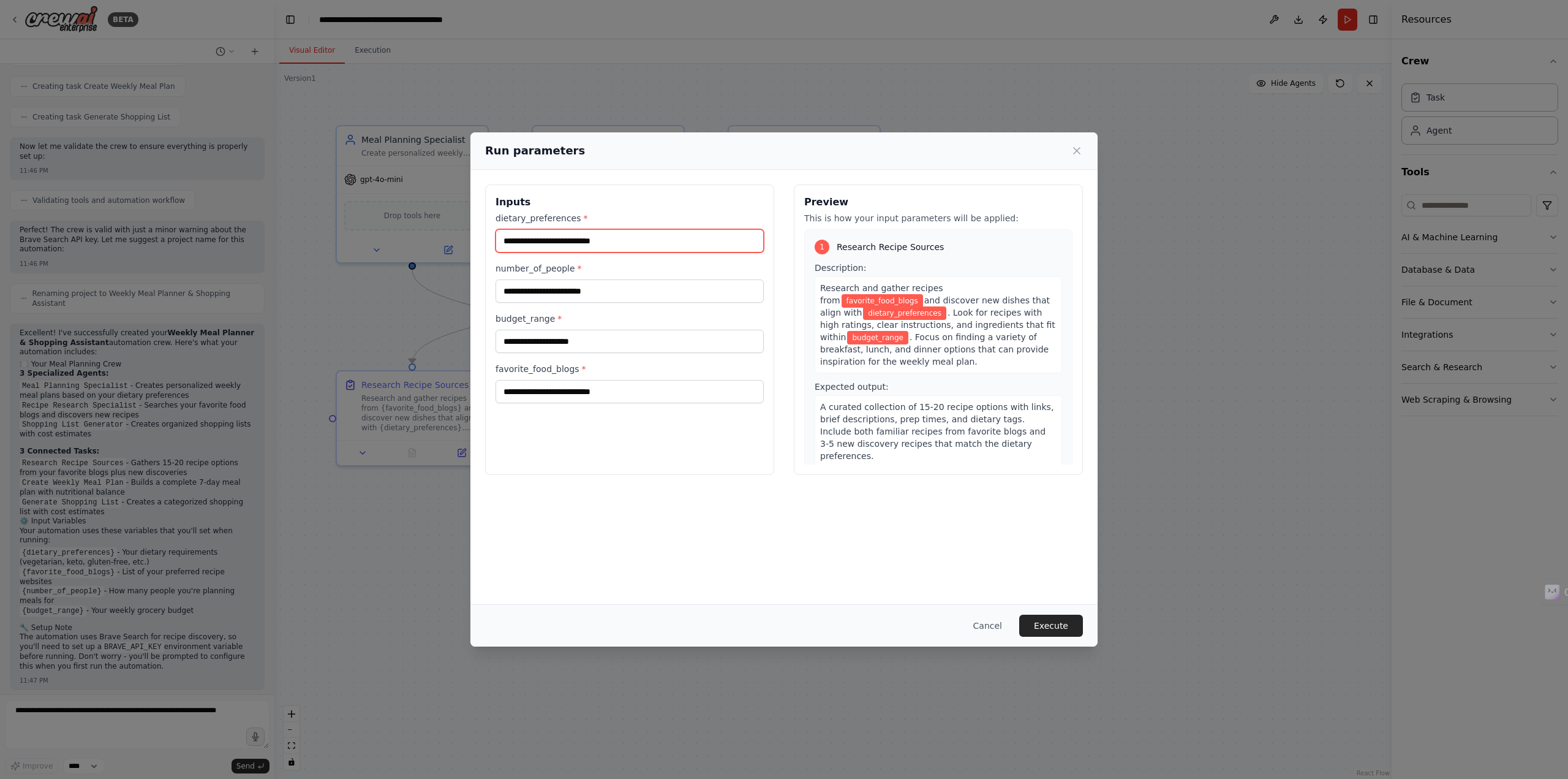
click at [614, 240] on input "dietary_preferences *" at bounding box center [629, 241] width 268 height 23
type input "**********"
click at [607, 299] on input "number_of_people *" at bounding box center [629, 291] width 268 height 23
type input "*"
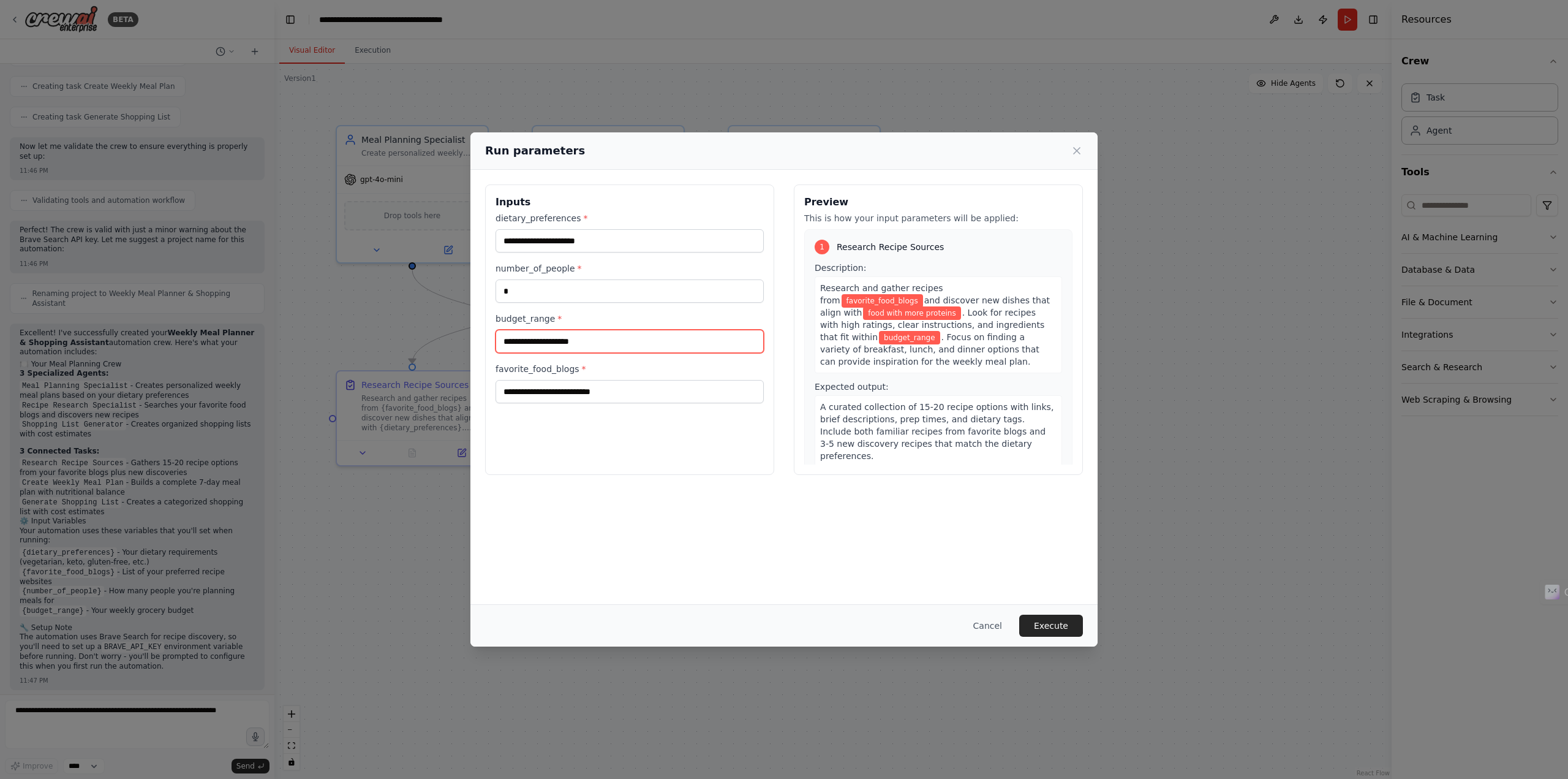
click at [584, 341] on input "budget_range *" at bounding box center [629, 341] width 268 height 23
drag, startPoint x: 584, startPoint y: 341, endPoint x: 564, endPoint y: 377, distance: 41.2
click at [564, 377] on div "**********" at bounding box center [629, 308] width 268 height 191
type input "*******"
click at [567, 392] on input "favorite_food_blogs *" at bounding box center [629, 392] width 268 height 23
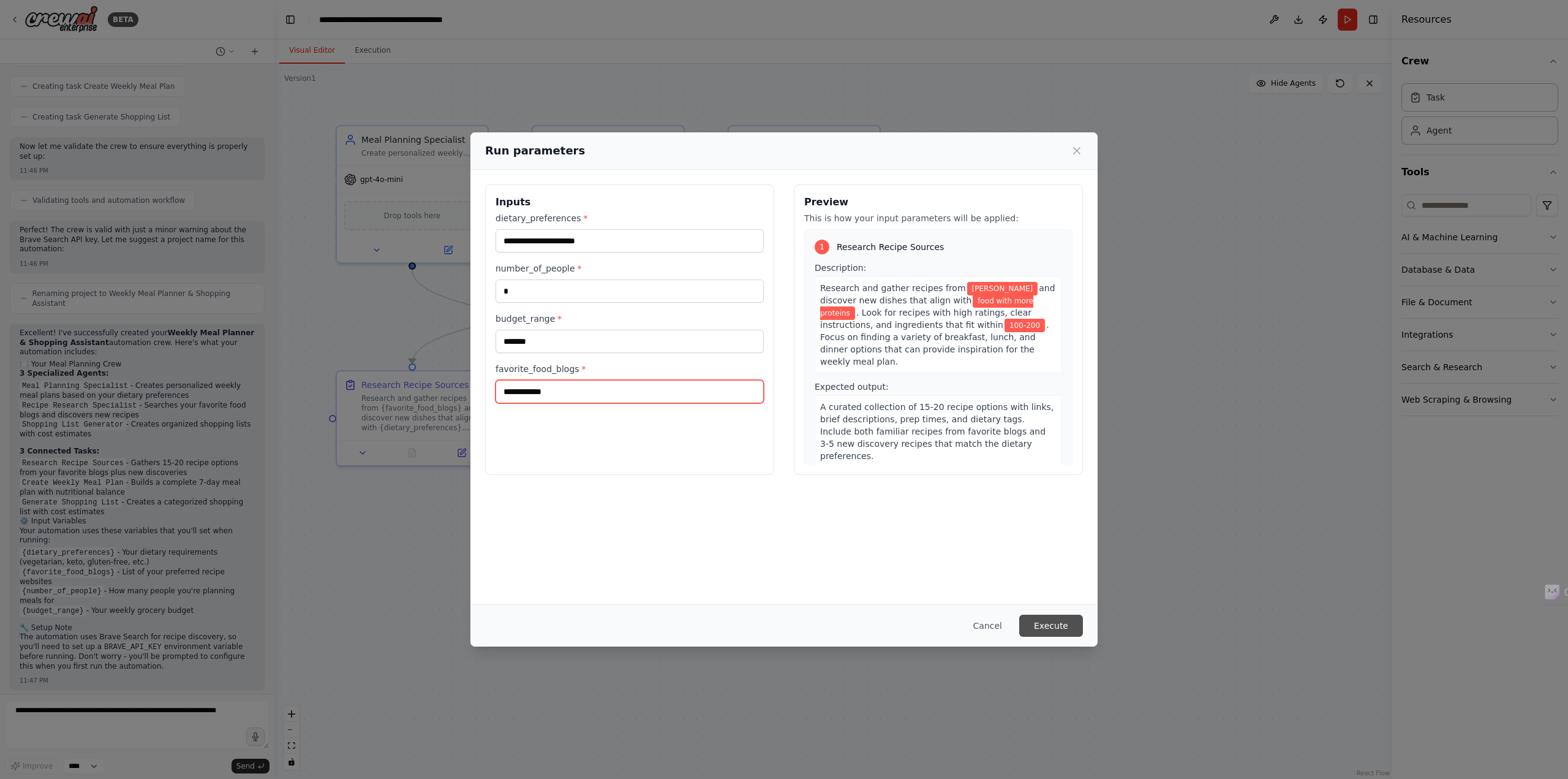
type input "**********"
click at [1059, 627] on button "Execute" at bounding box center [1051, 625] width 63 height 22
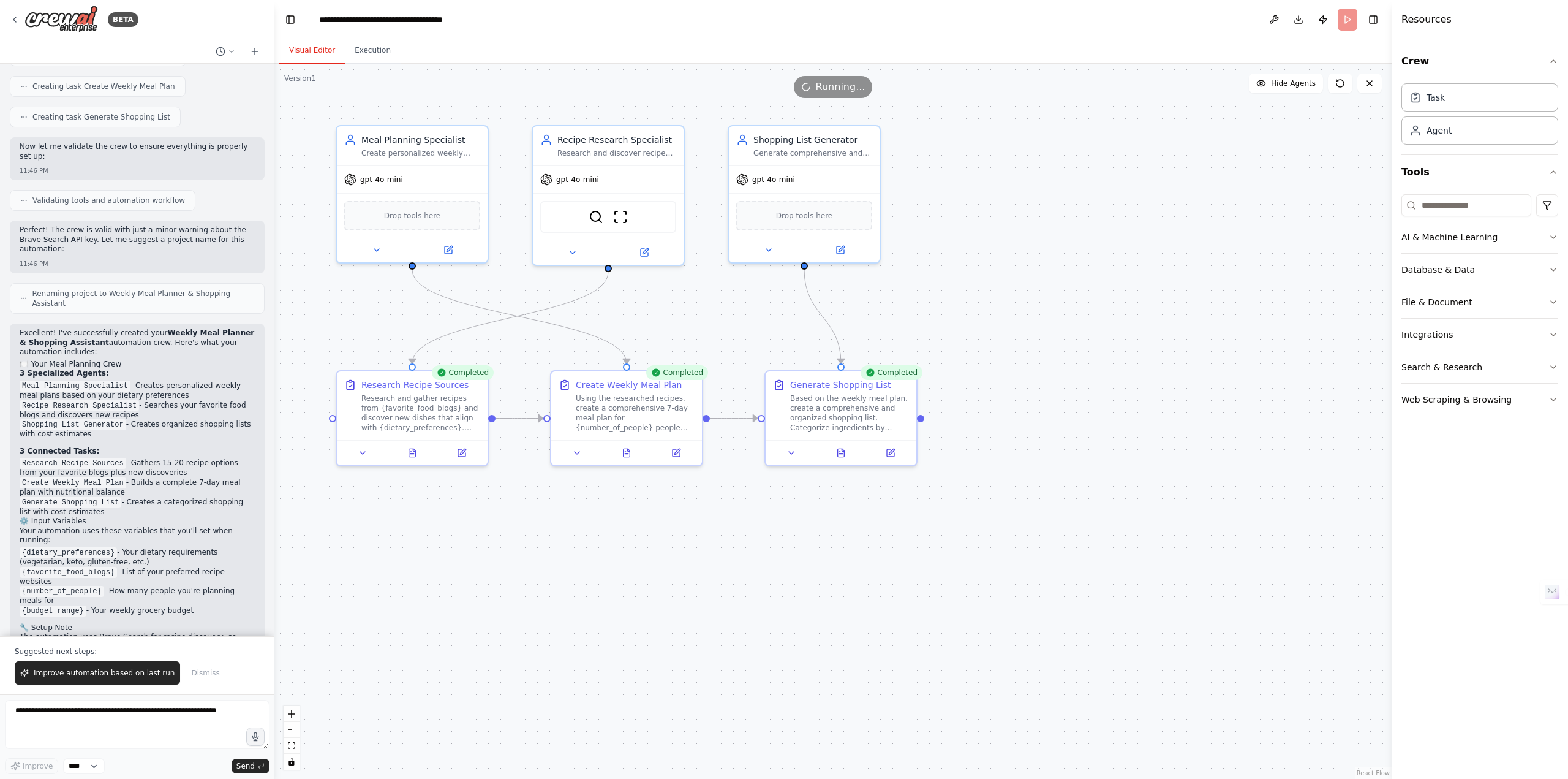
scroll to position [732, 0]
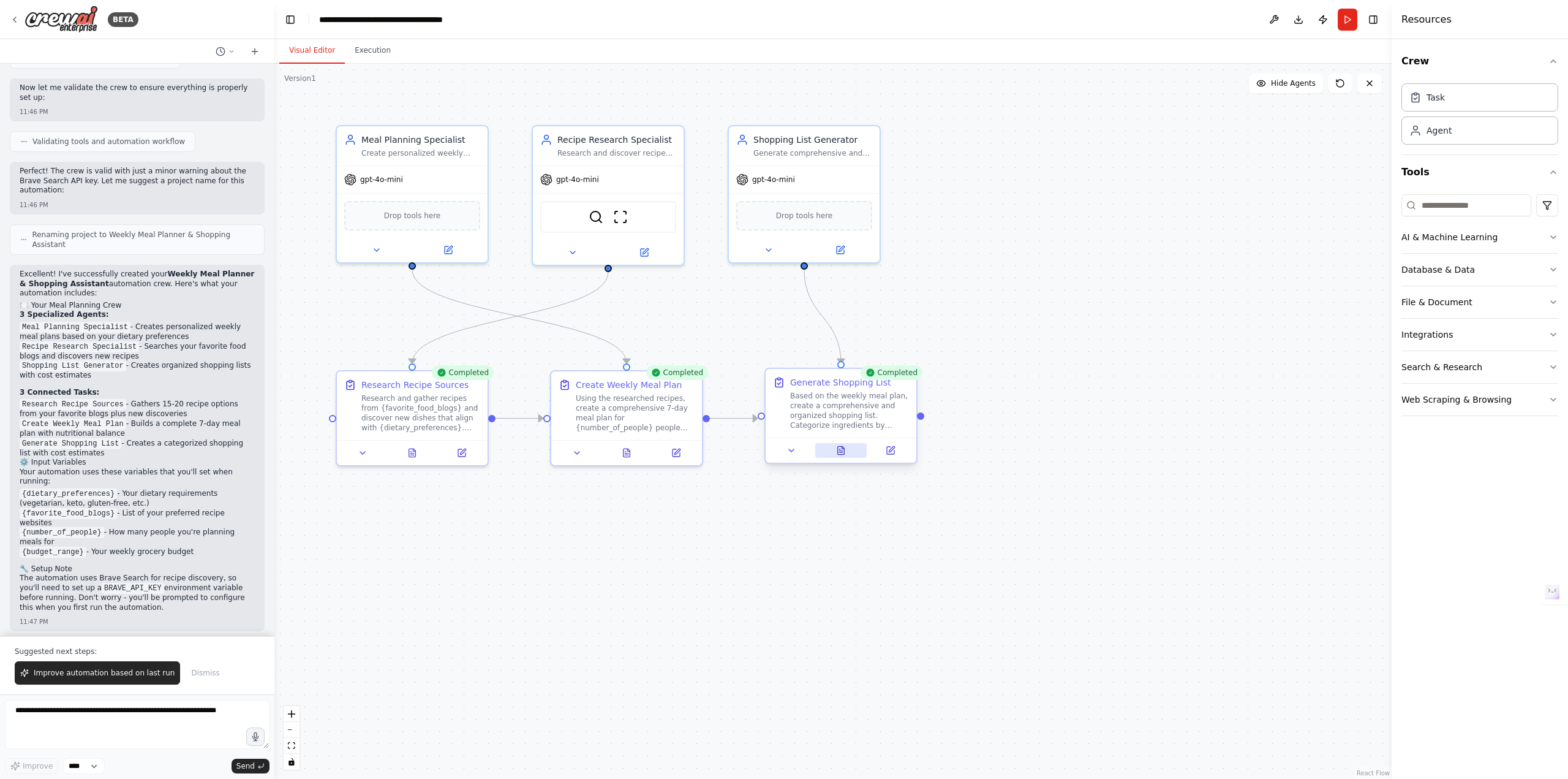
click at [842, 447] on icon at bounding box center [842, 447] width 2 height 2
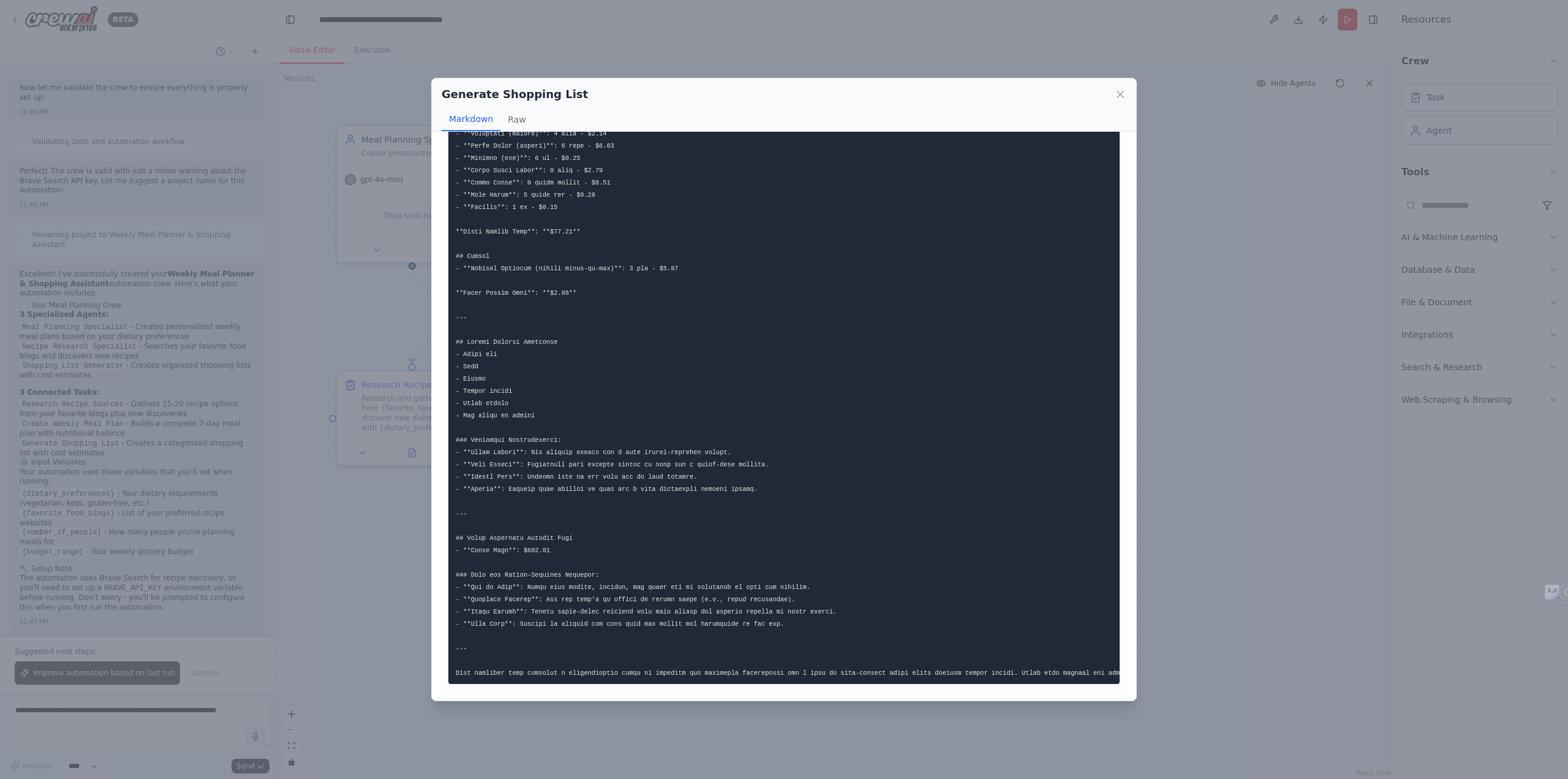
scroll to position [547, 0]
click at [513, 123] on button "Raw" at bounding box center [516, 119] width 32 height 23
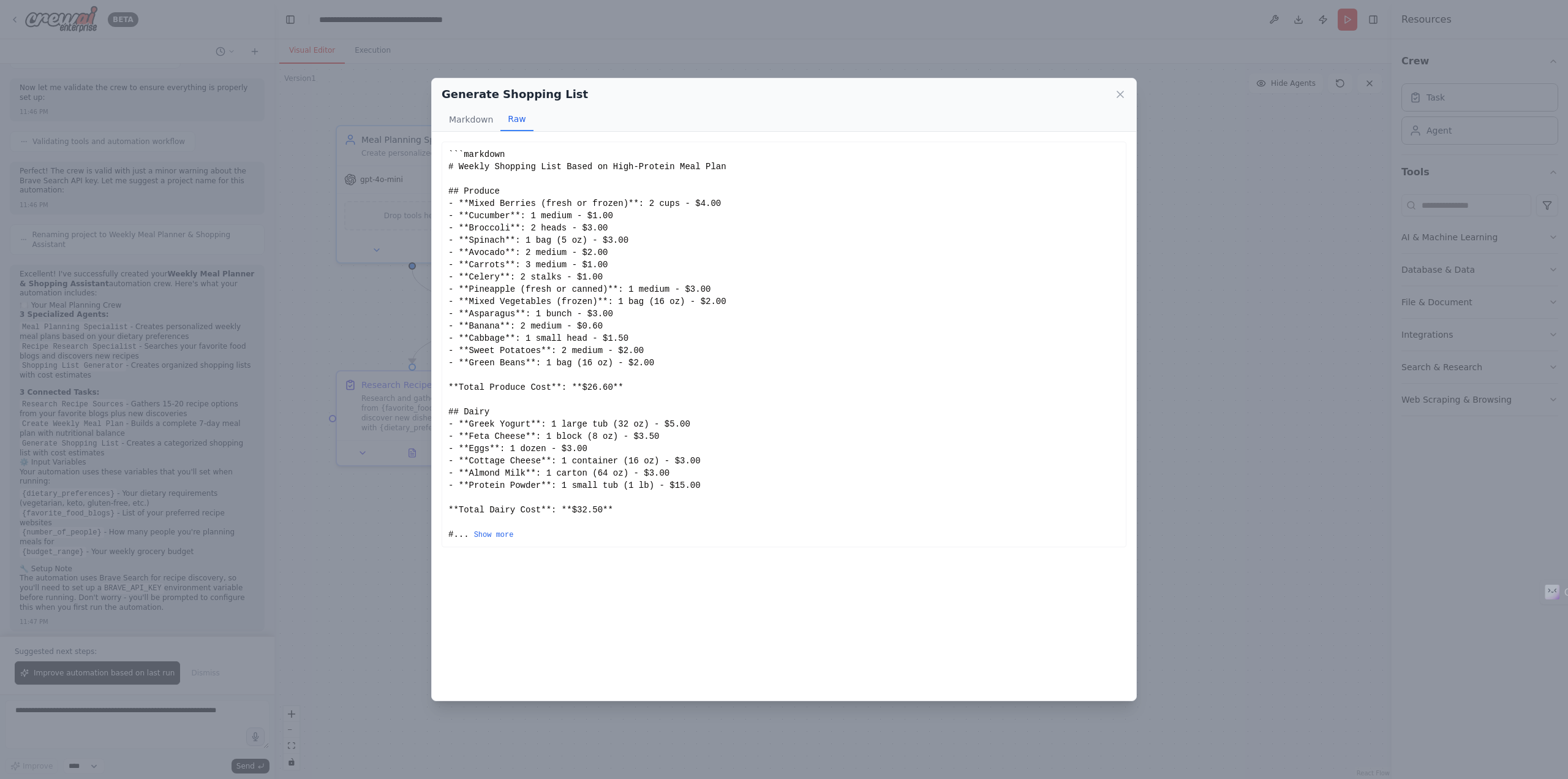
scroll to position [0, 0]
click at [473, 119] on button "Markdown" at bounding box center [470, 119] width 59 height 23
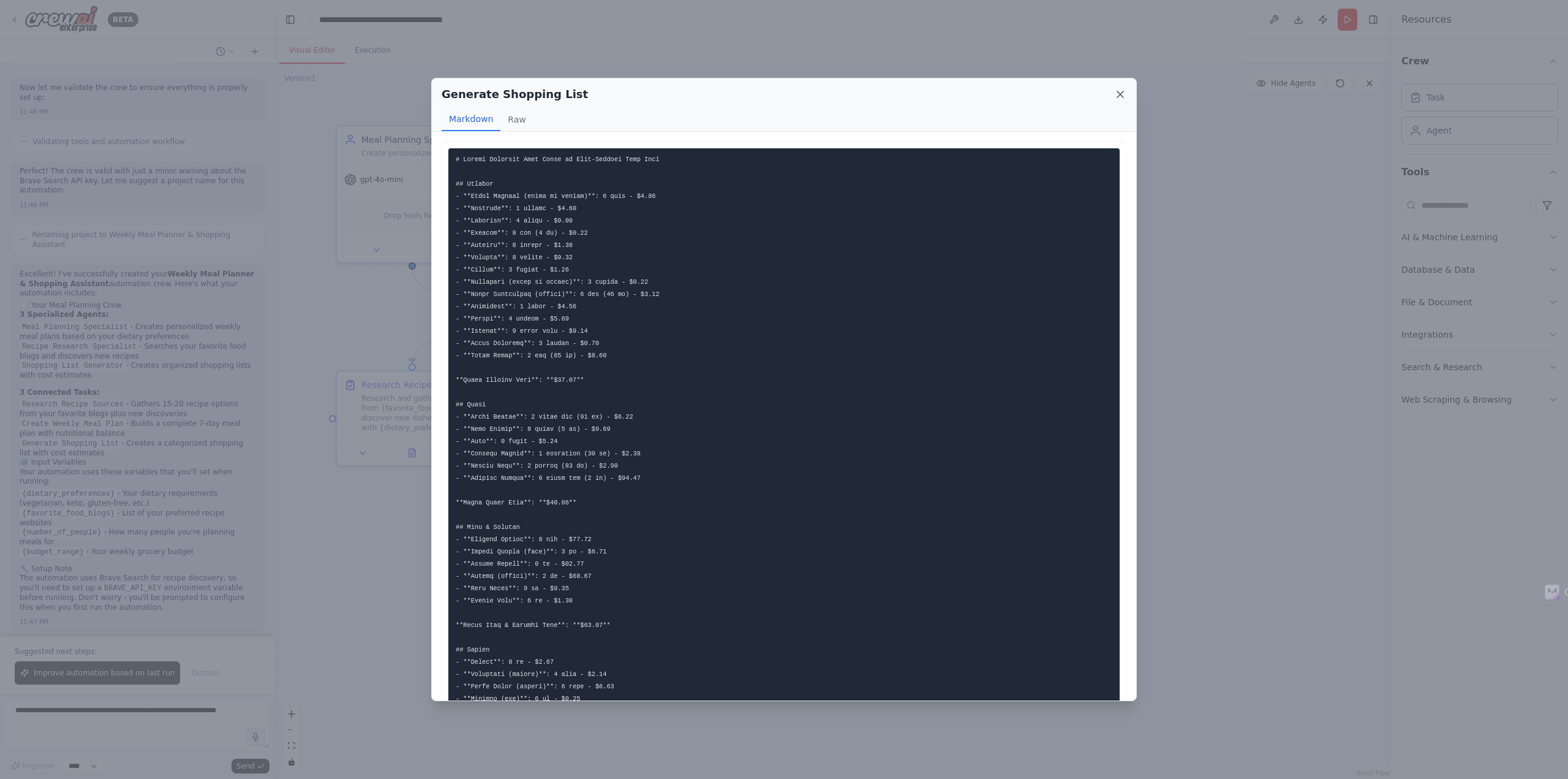
click at [1117, 96] on icon at bounding box center [1121, 94] width 12 height 12
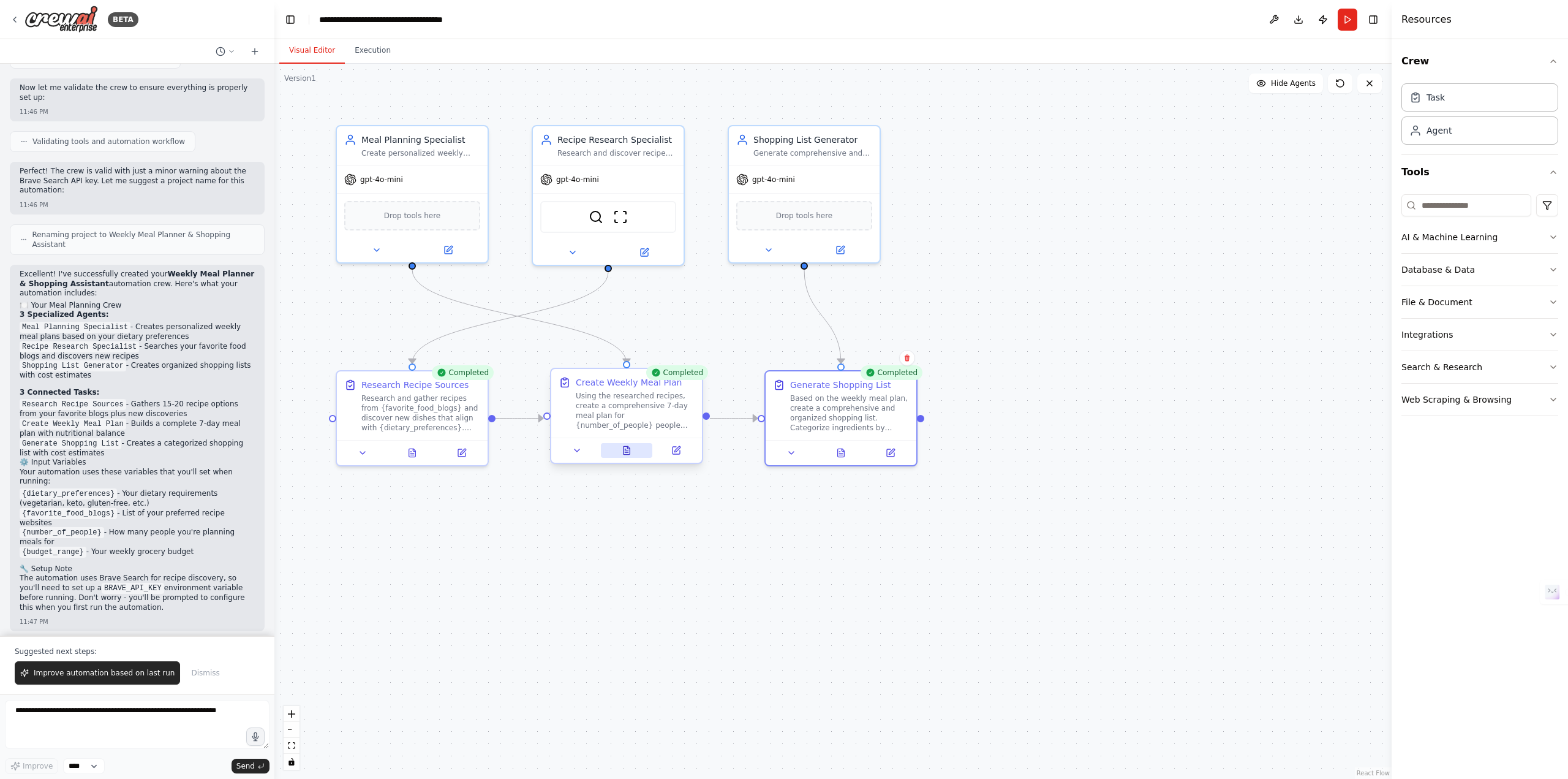
click at [616, 452] on button at bounding box center [627, 450] width 52 height 15
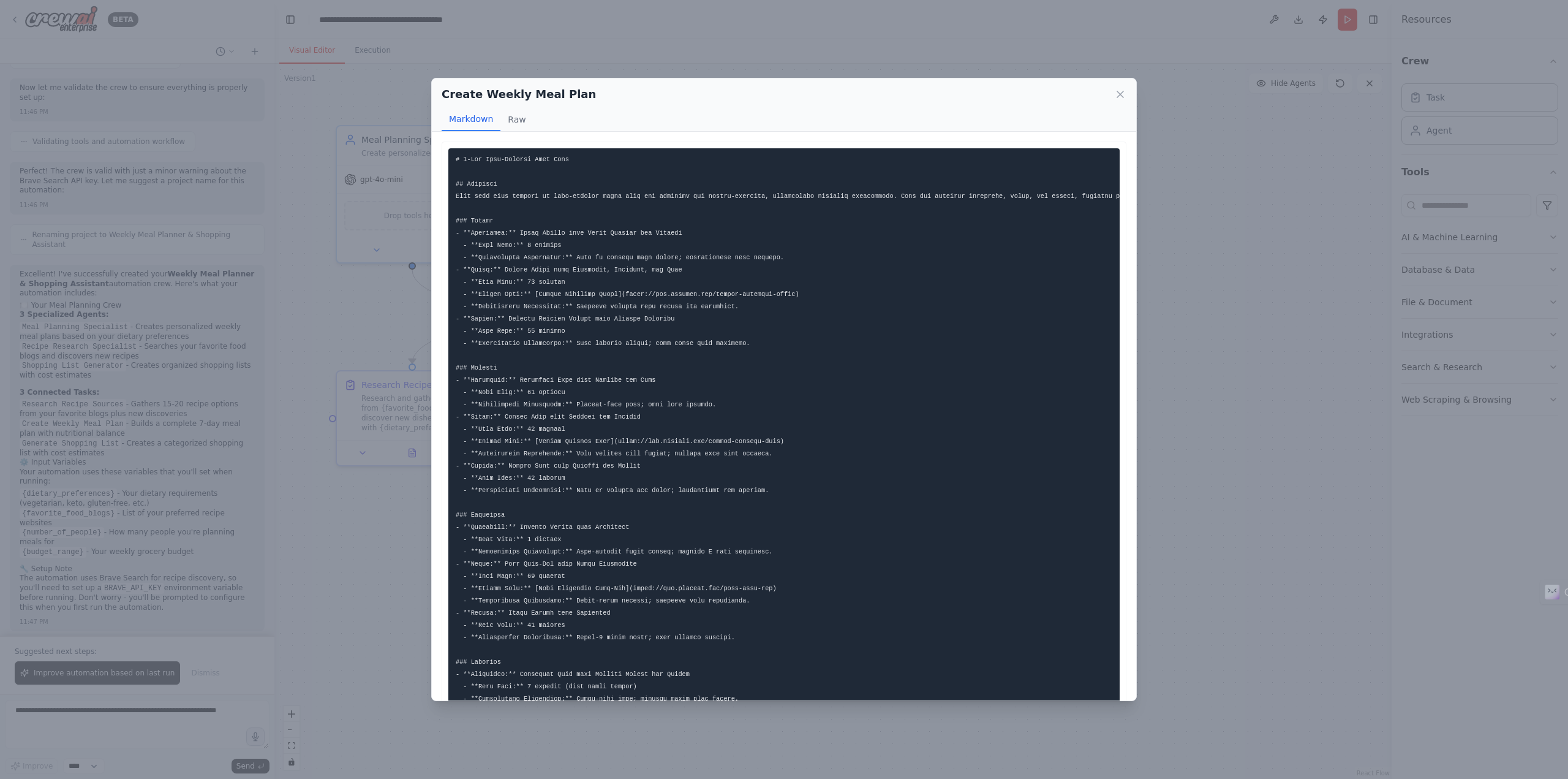
scroll to position [61, 0]
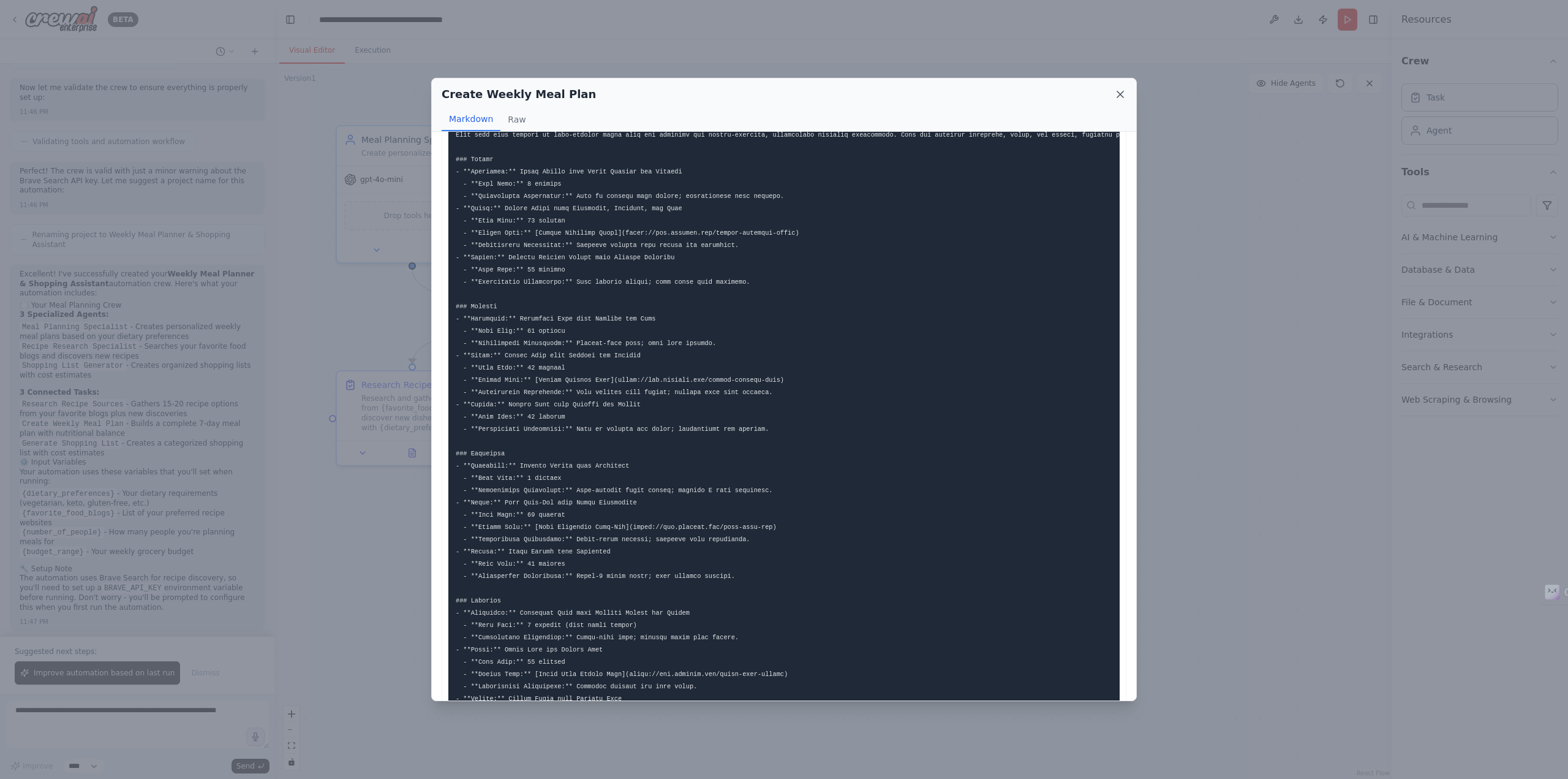
click at [1119, 97] on icon at bounding box center [1121, 94] width 12 height 12
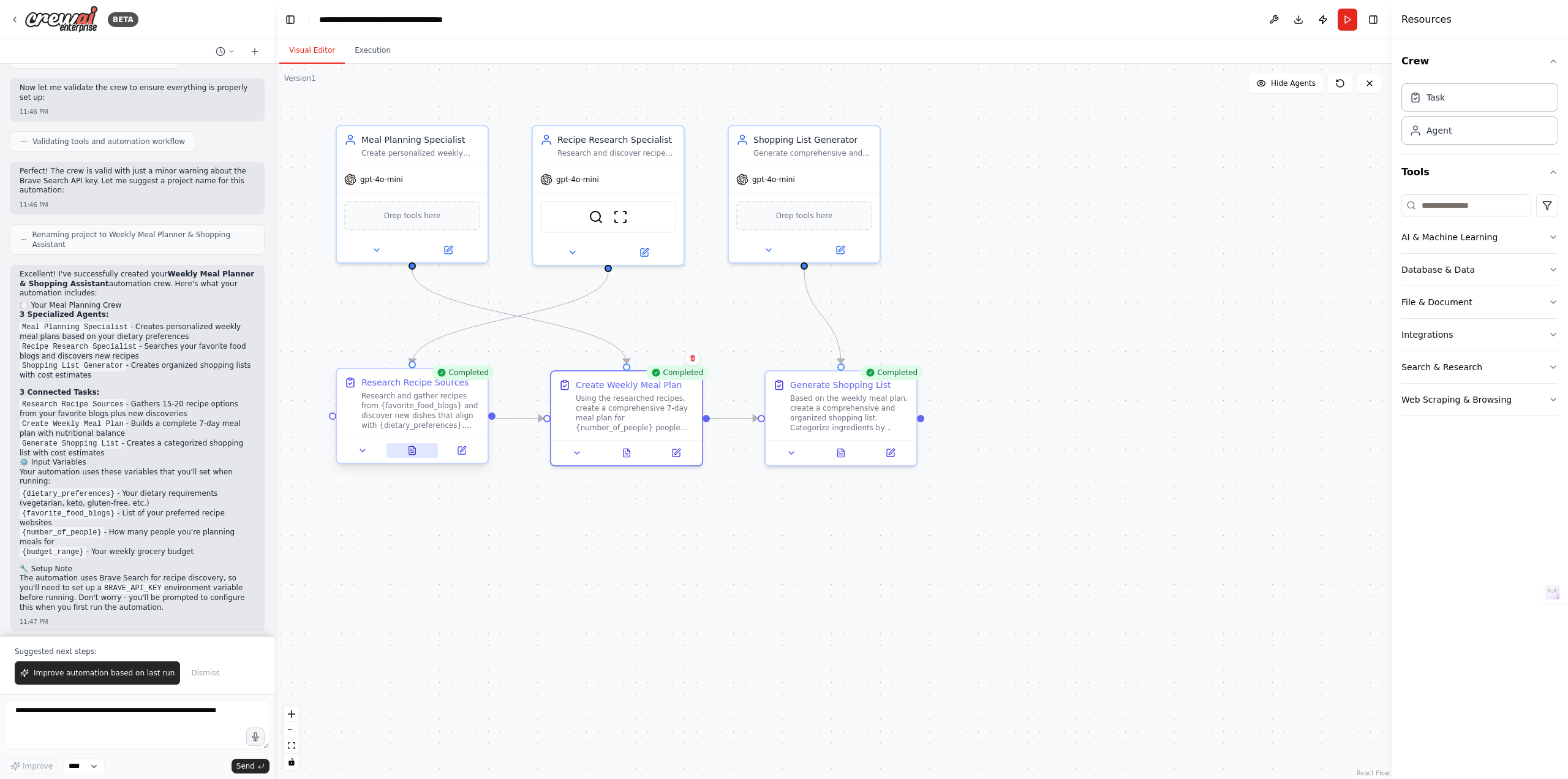
click at [417, 443] on button at bounding box center [412, 450] width 52 height 15
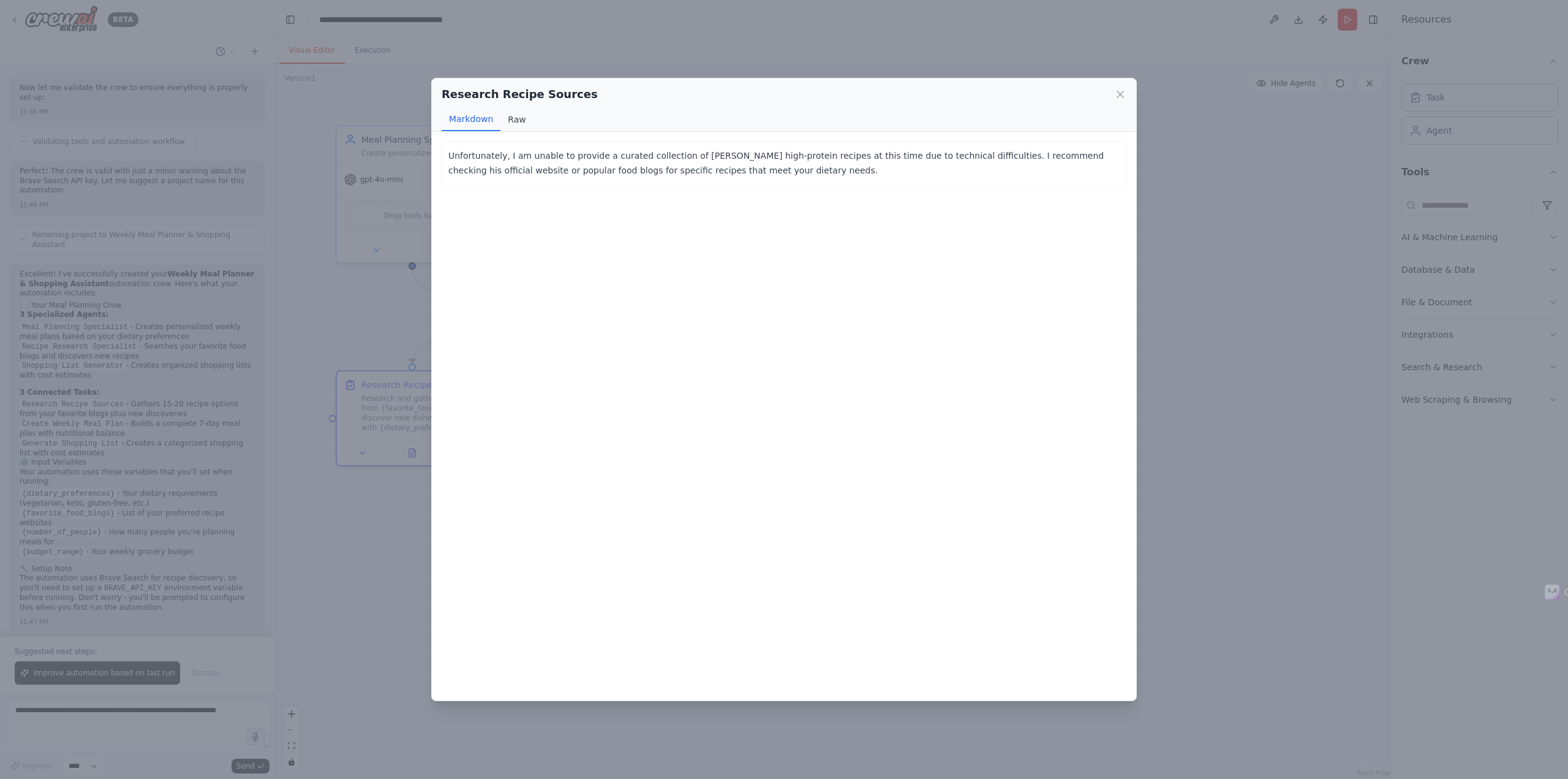
click at [516, 128] on button "Raw" at bounding box center [516, 119] width 32 height 23
click at [467, 122] on button "Markdown" at bounding box center [470, 119] width 59 height 23
click at [1117, 107] on div "Research Recipe Sources Markdown Raw" at bounding box center [784, 106] width 704 height 54
click at [1119, 100] on icon at bounding box center [1121, 94] width 12 height 12
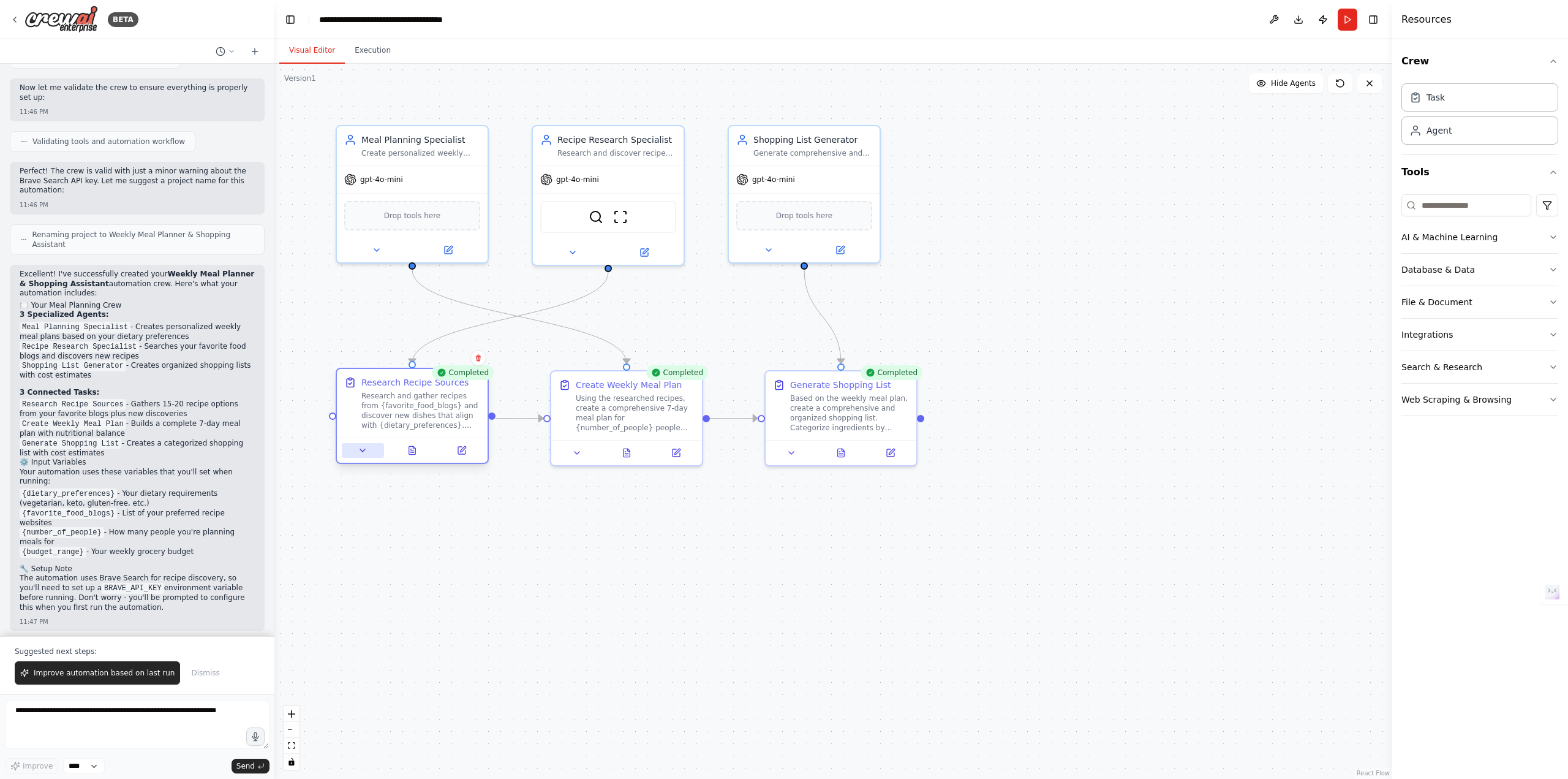
click at [361, 448] on icon at bounding box center [363, 450] width 10 height 10
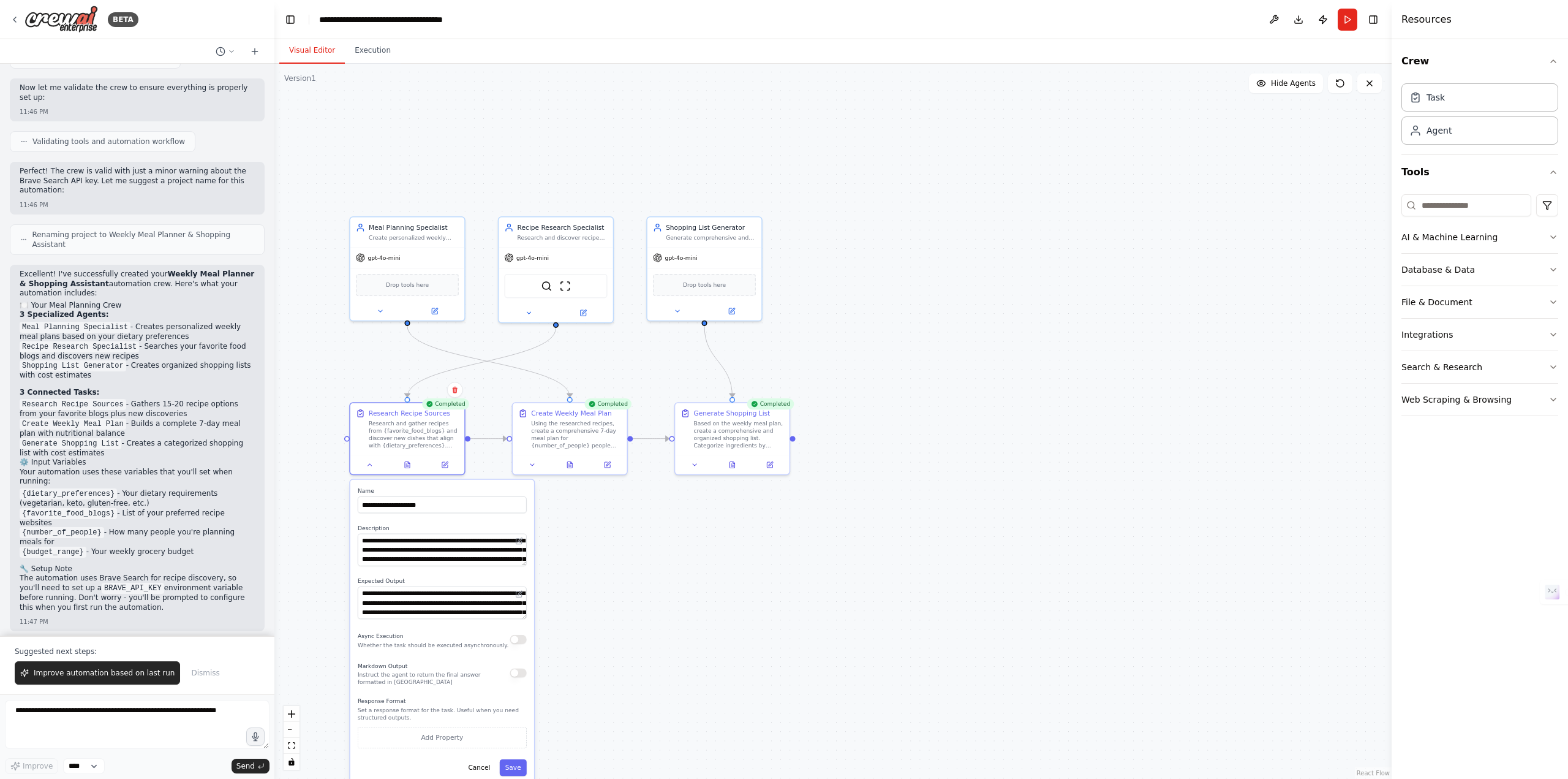
click at [588, 536] on div ".deletable-edge-delete-btn { width: 20px; height: 20px; border: 0px solid #ffff…" at bounding box center [833, 421] width 1117 height 715
click at [481, 768] on button "Cancel" at bounding box center [479, 768] width 33 height 17
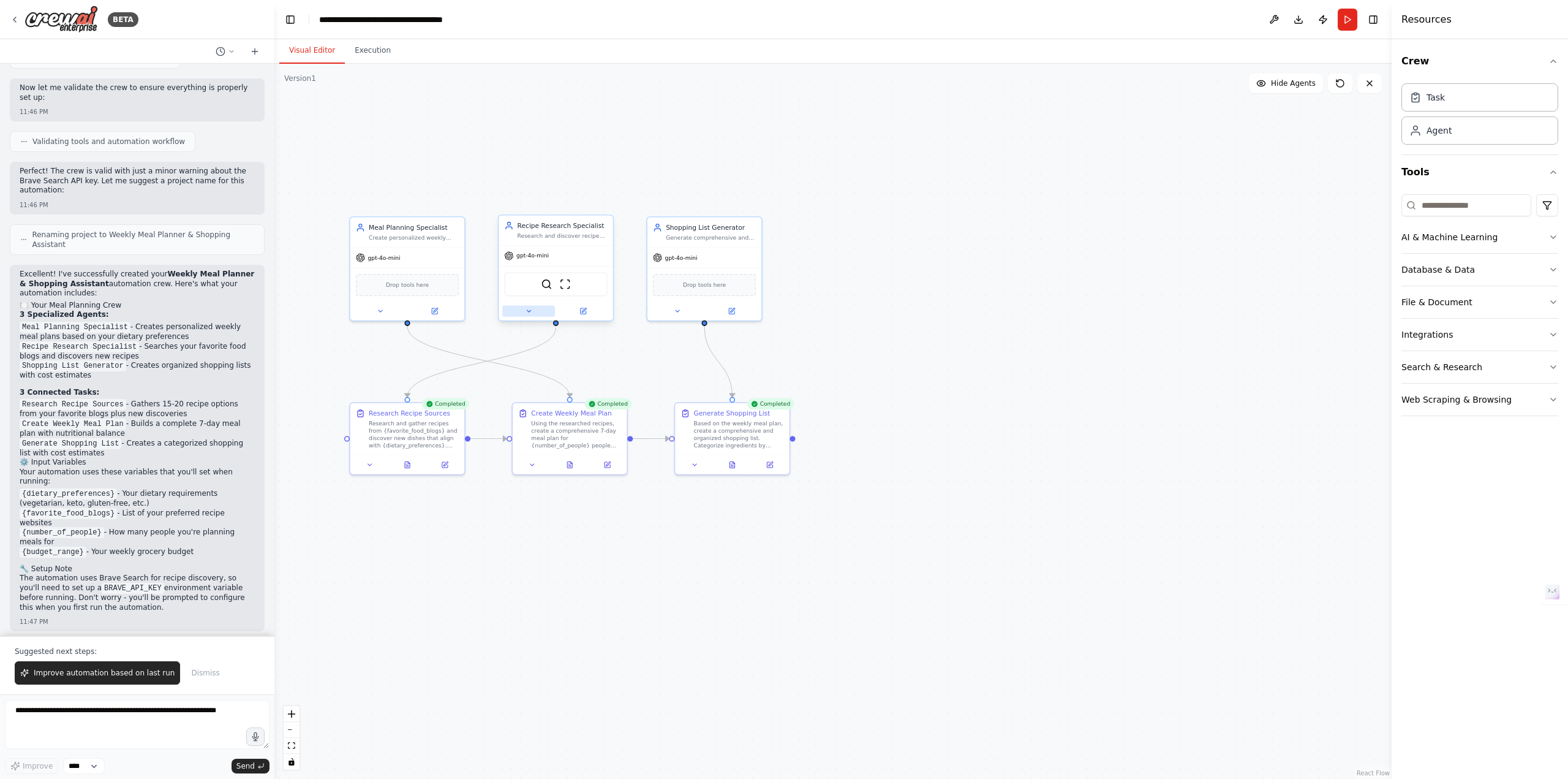
click at [529, 314] on icon at bounding box center [529, 311] width 8 height 8
click at [857, 368] on div ".deletable-edge-delete-btn { width: 20px; height: 20px; border: 0px solid #ffff…" at bounding box center [833, 421] width 1117 height 715
click at [970, 301] on div ".deletable-edge-delete-btn { width: 20px; height: 20px; border: 0px solid #ffff…" at bounding box center [833, 421] width 1117 height 715
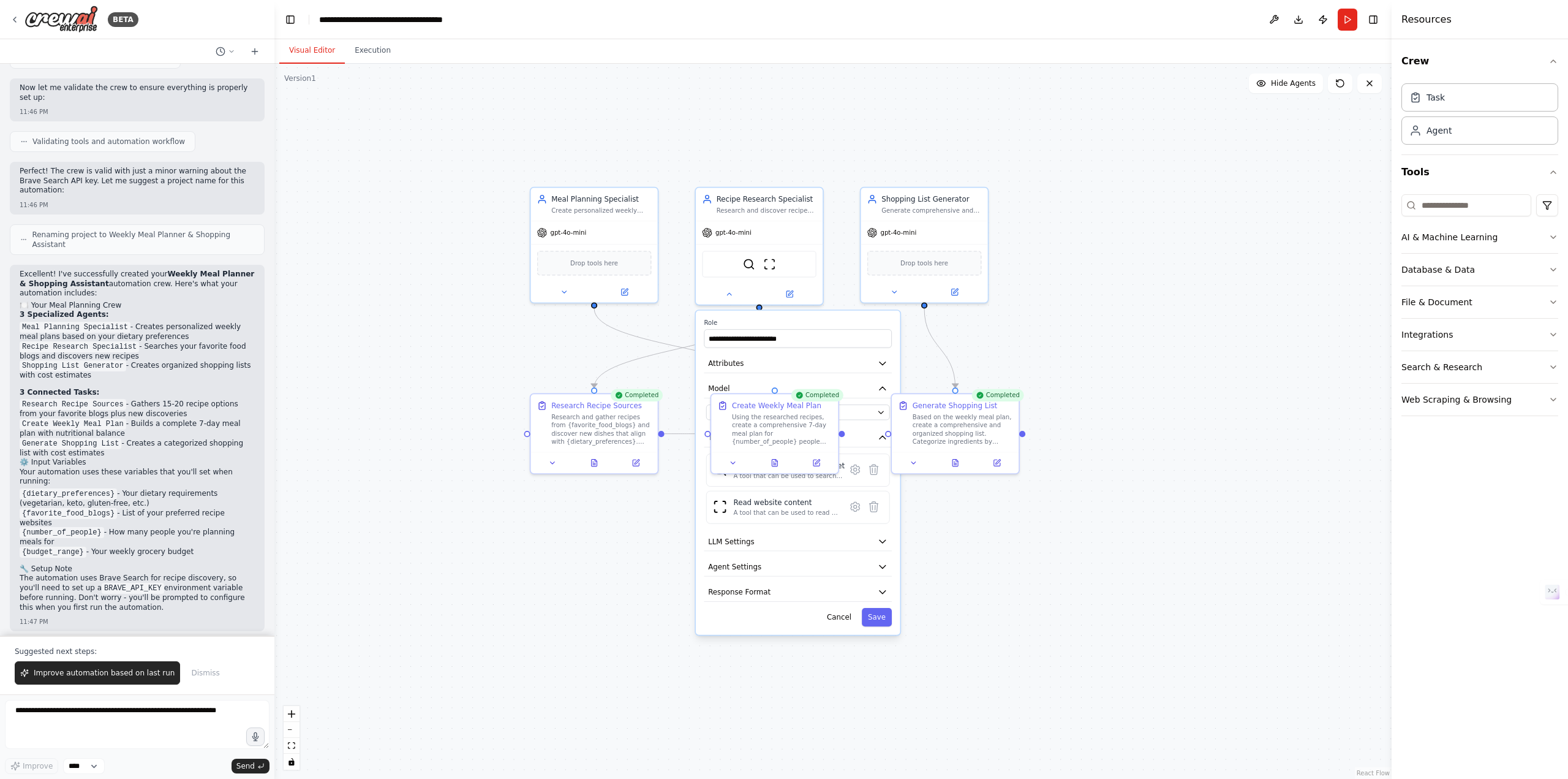
drag, startPoint x: 891, startPoint y: 533, endPoint x: 1096, endPoint y: 538, distance: 205.1
click at [1096, 538] on div ".deletable-edge-delete-btn { width: 20px; height: 20px; border: 0px solid #ffff…" at bounding box center [833, 421] width 1117 height 715
click at [1297, 22] on button "Download" at bounding box center [1299, 19] width 20 height 22
click at [88, 21] on img at bounding box center [61, 19] width 73 height 28
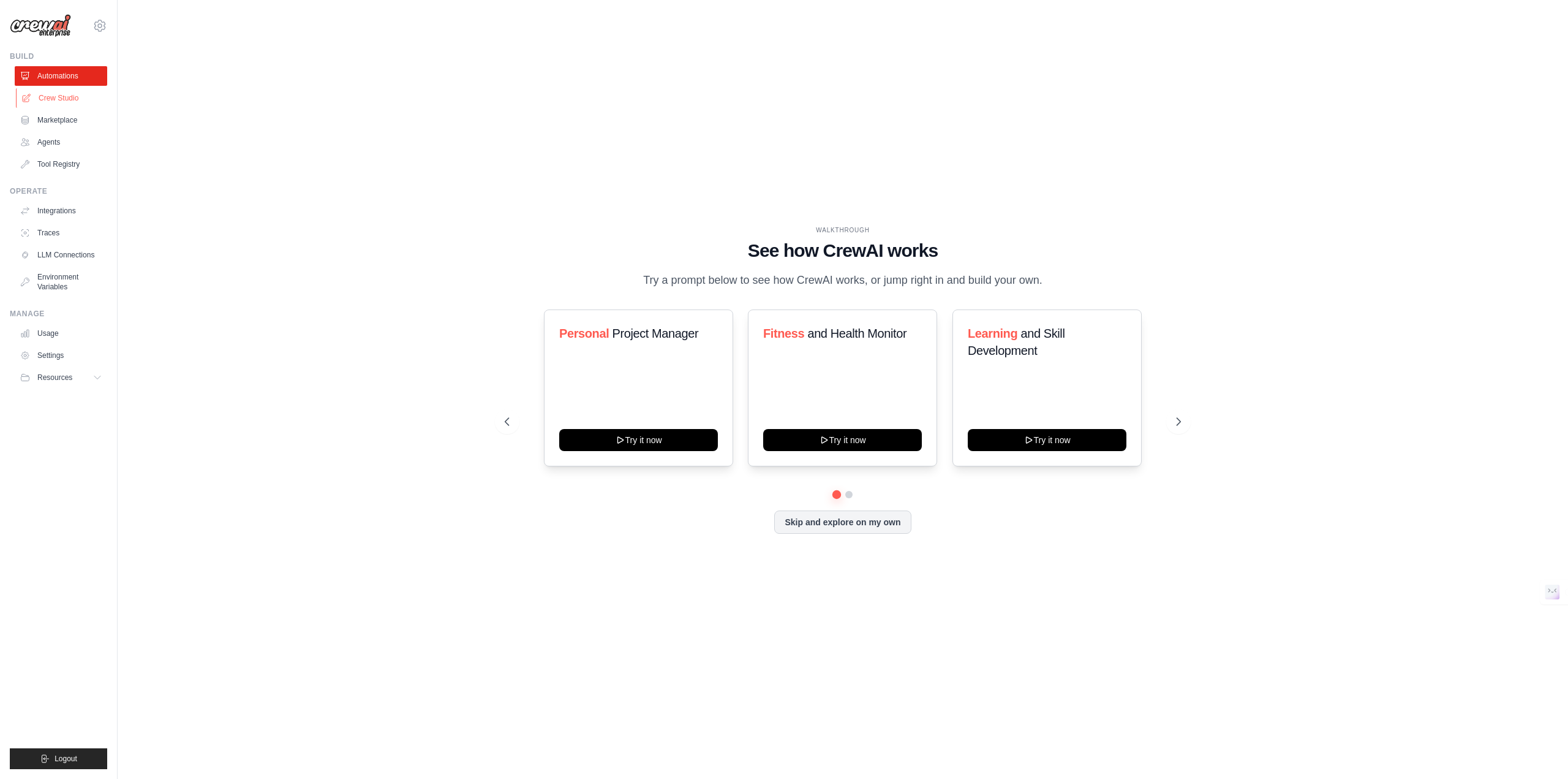
click at [54, 93] on link "Crew Studio" at bounding box center [62, 98] width 93 height 20
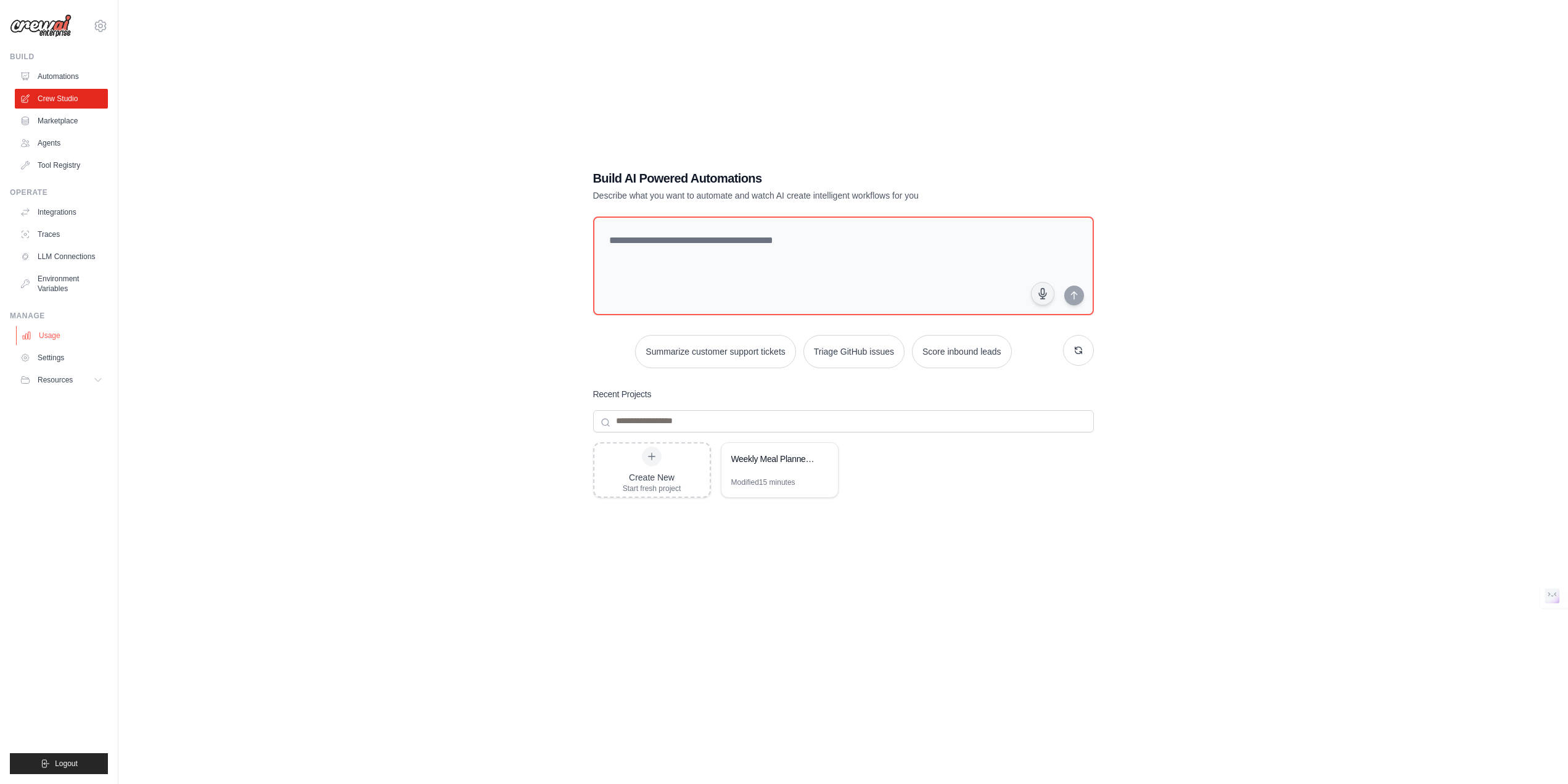
click at [42, 340] on link "Usage" at bounding box center [62, 336] width 93 height 20
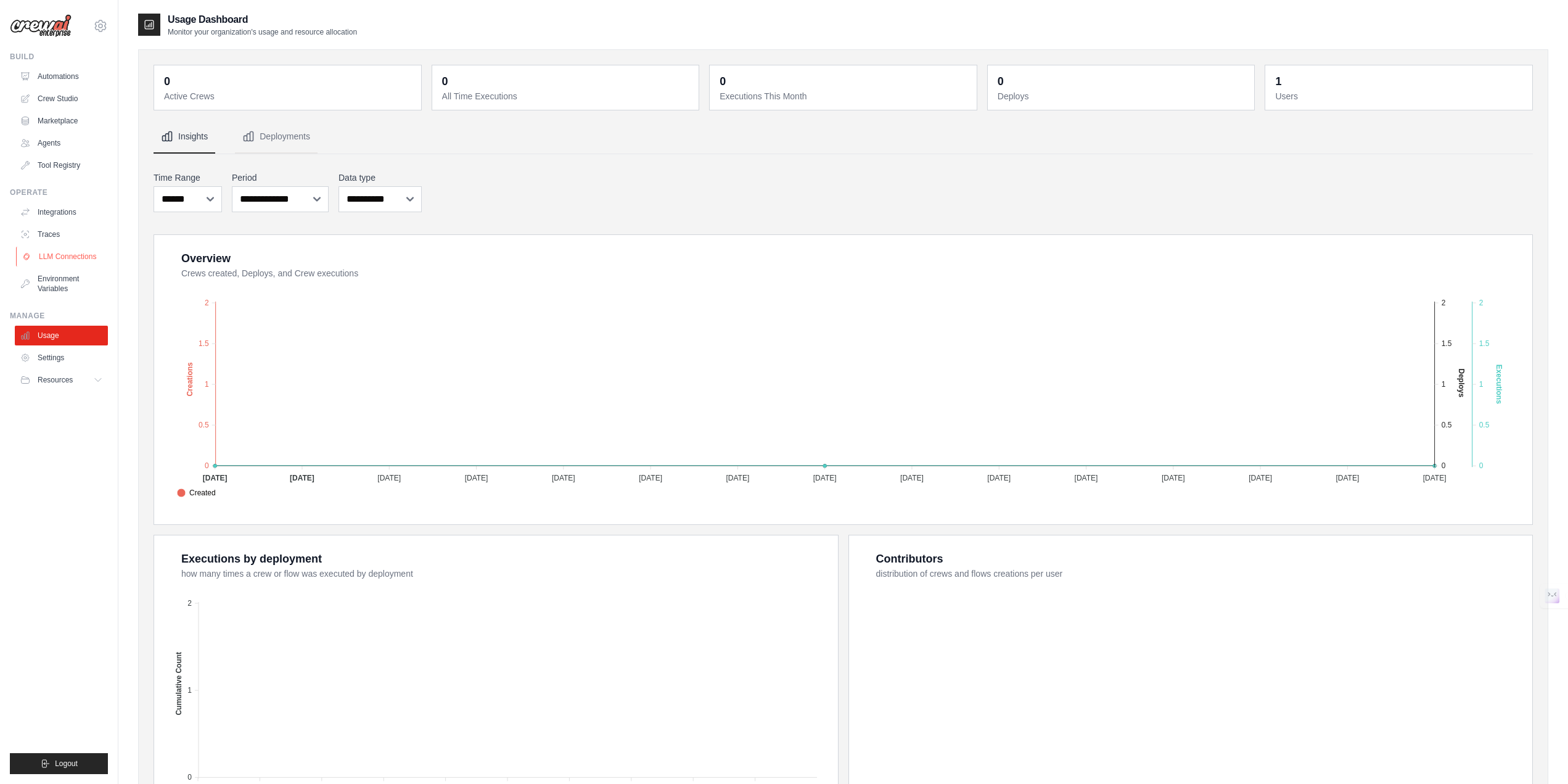
click at [67, 247] on link "LLM Connections" at bounding box center [62, 256] width 93 height 20
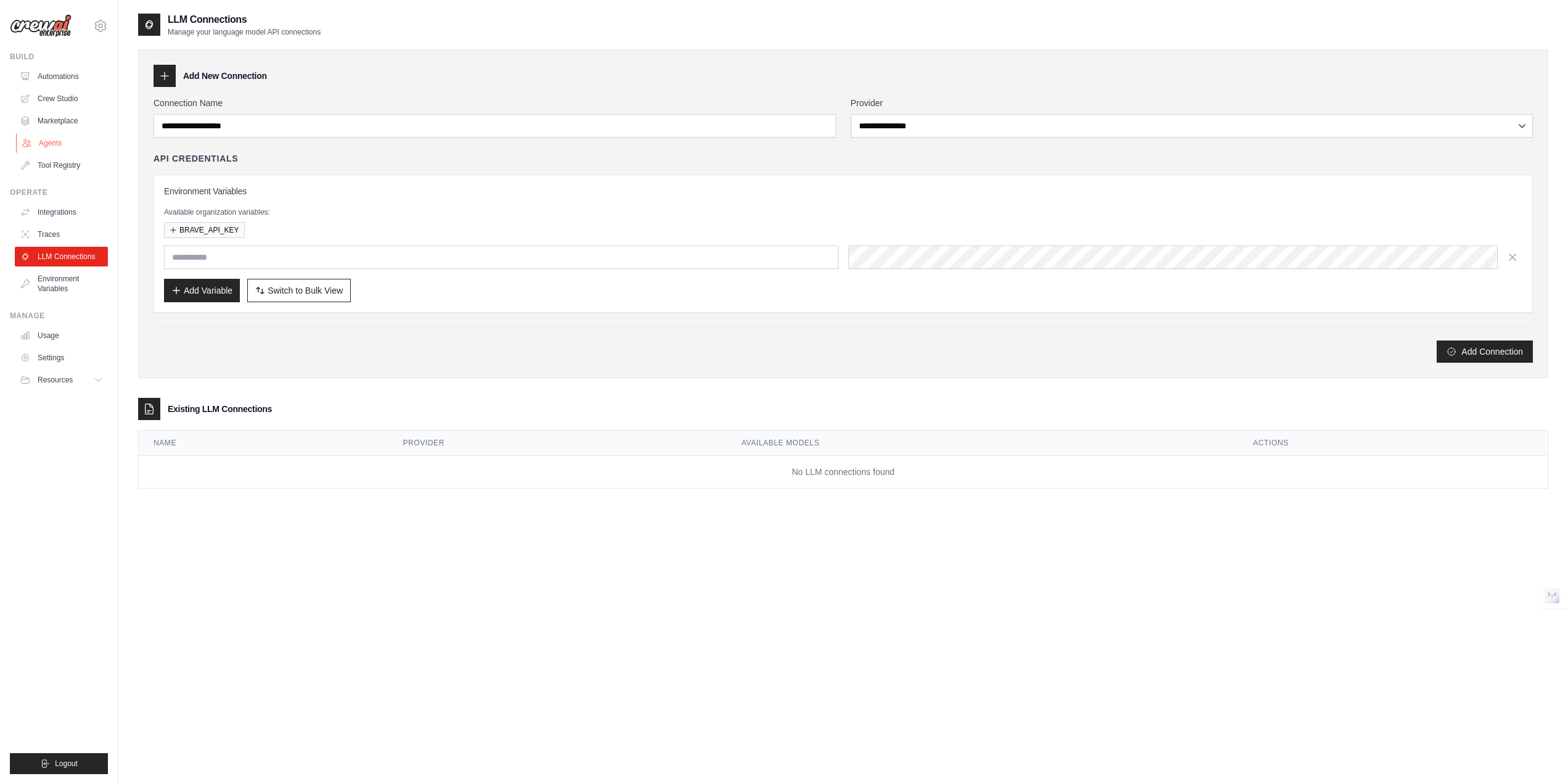
click at [59, 138] on link "Agents" at bounding box center [62, 143] width 93 height 20
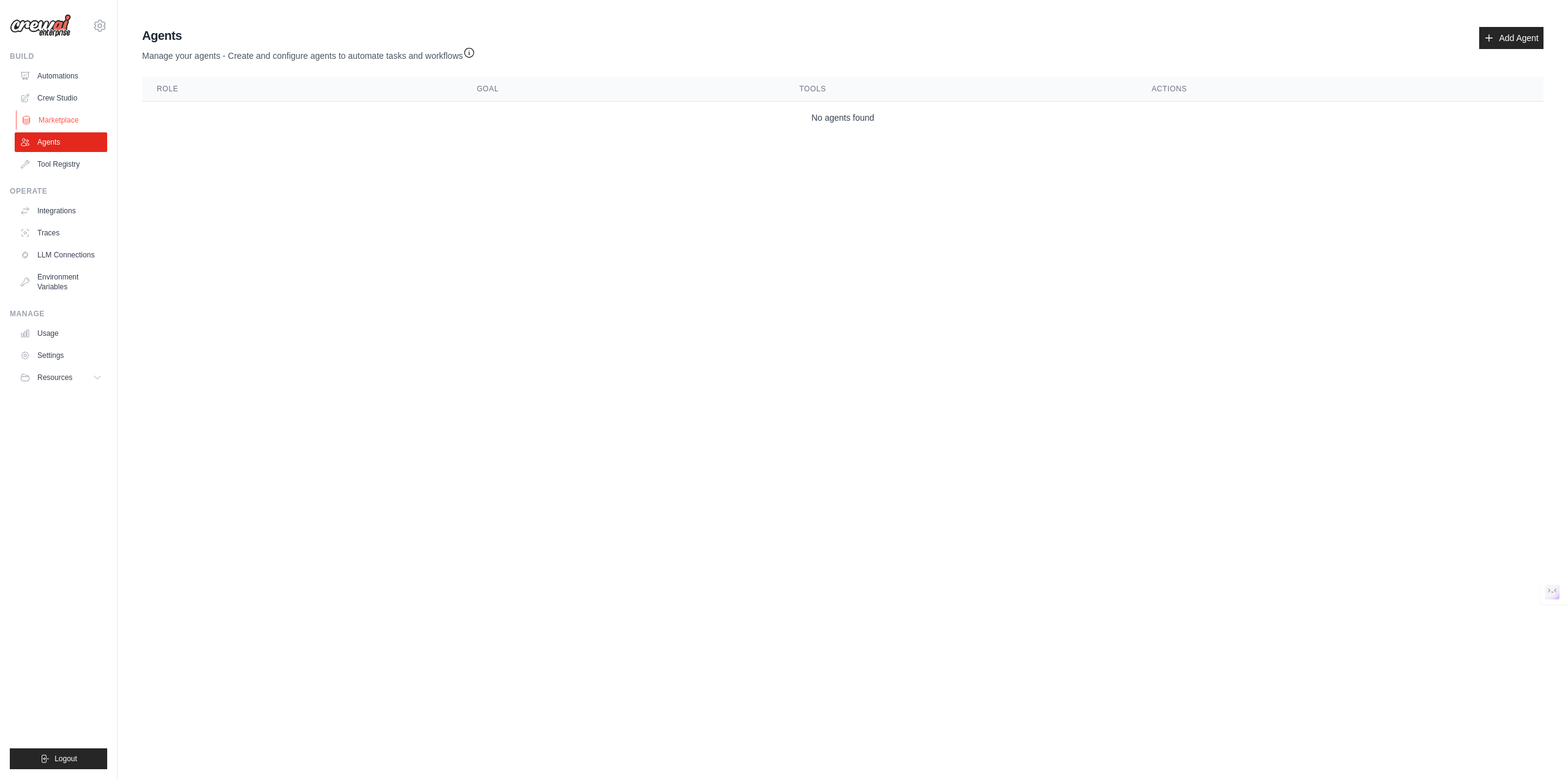
click at [67, 121] on link "Marketplace" at bounding box center [62, 120] width 93 height 20
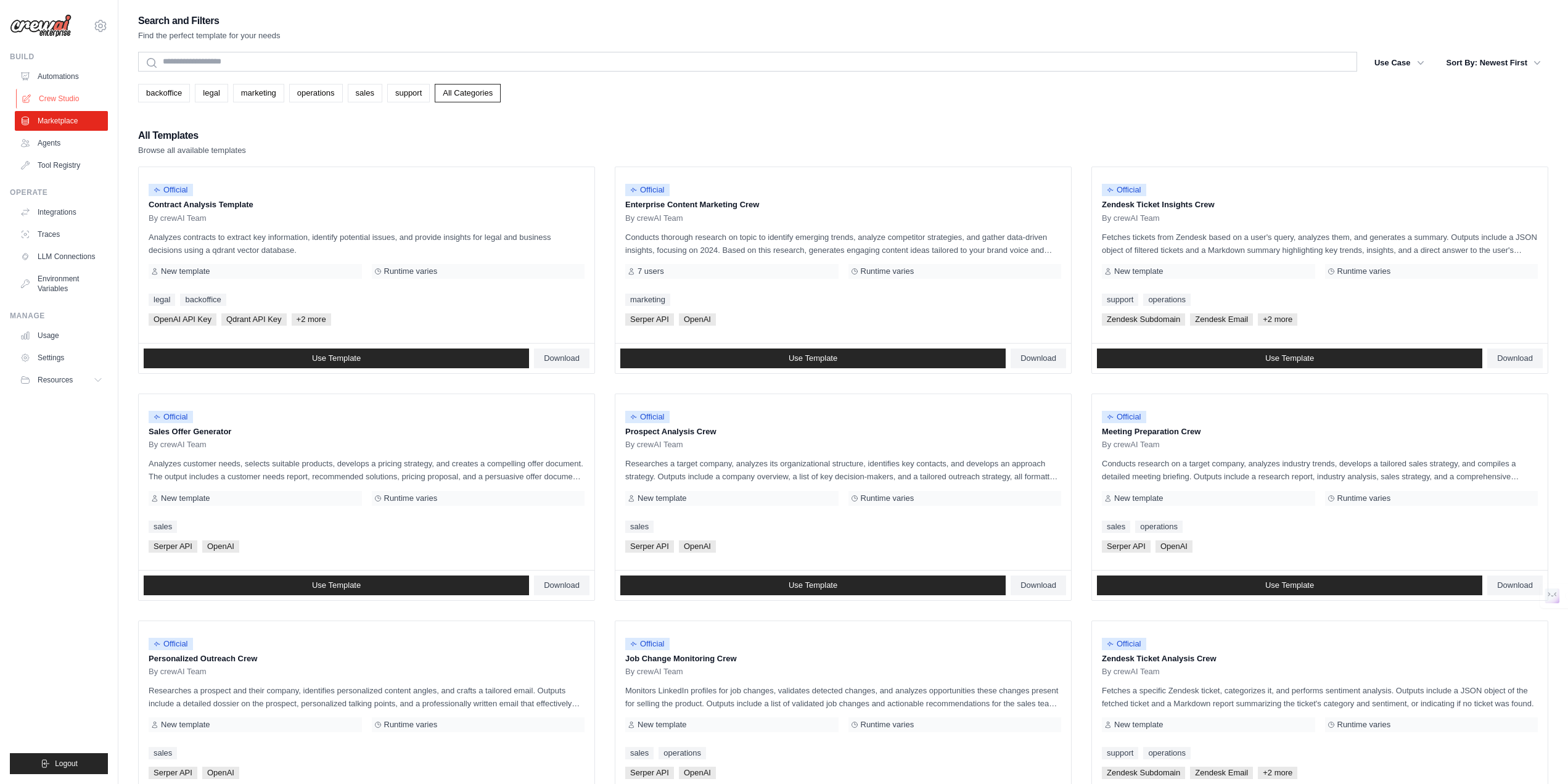
click at [72, 102] on link "Crew Studio" at bounding box center [62, 99] width 93 height 20
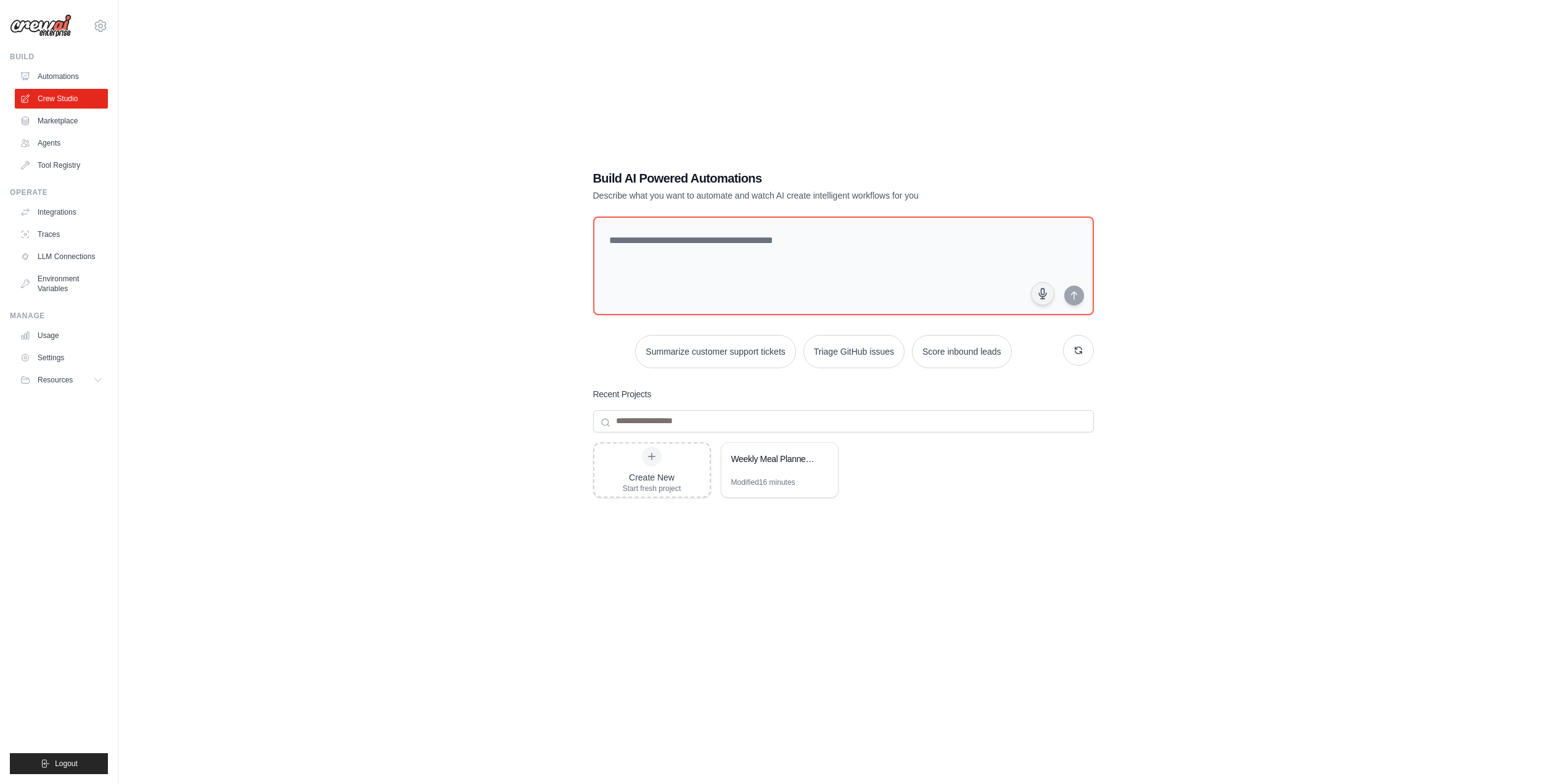
click at [65, 76] on link "Automations" at bounding box center [61, 77] width 93 height 20
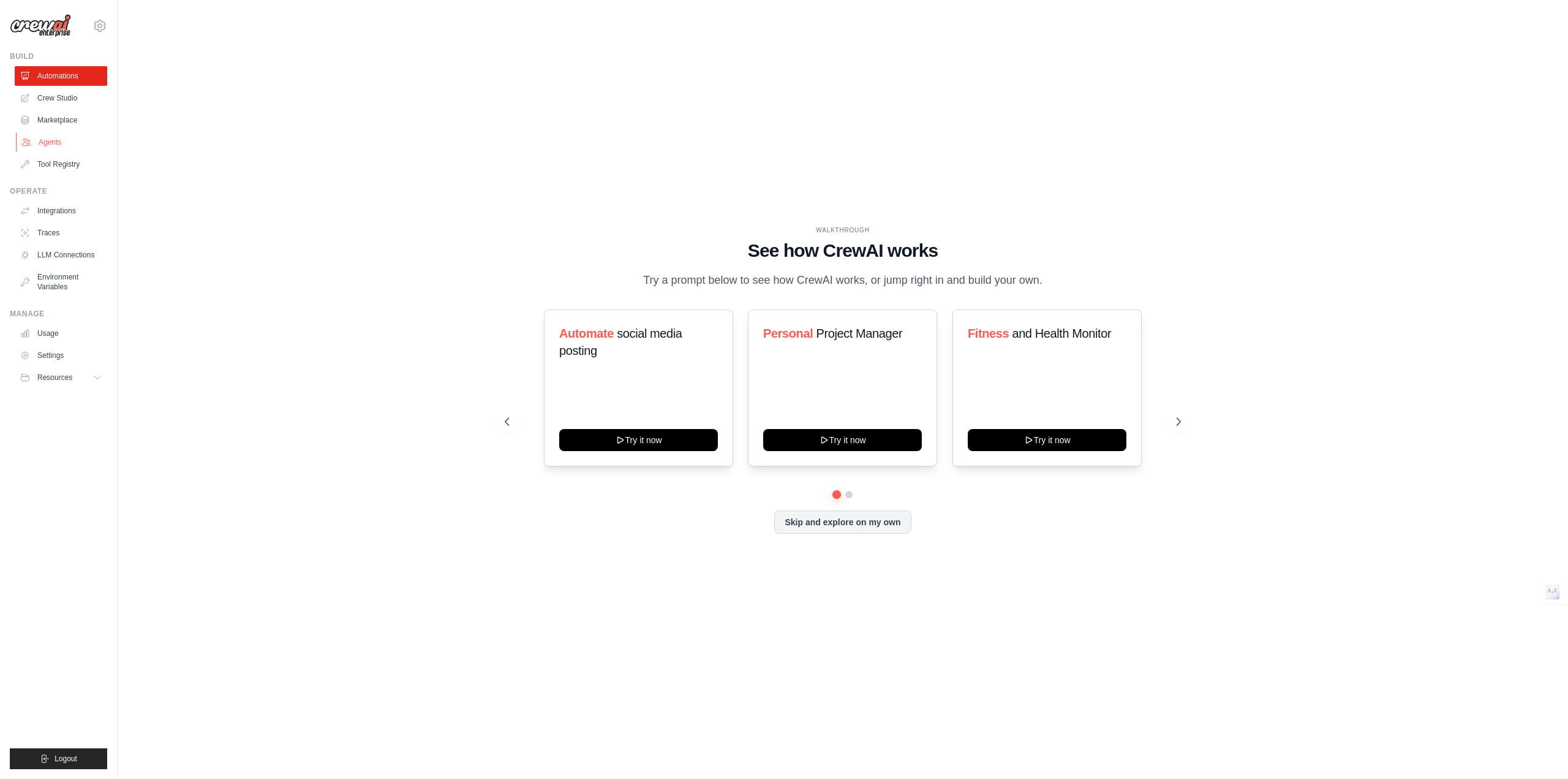
click at [54, 137] on link "Agents" at bounding box center [62, 142] width 93 height 20
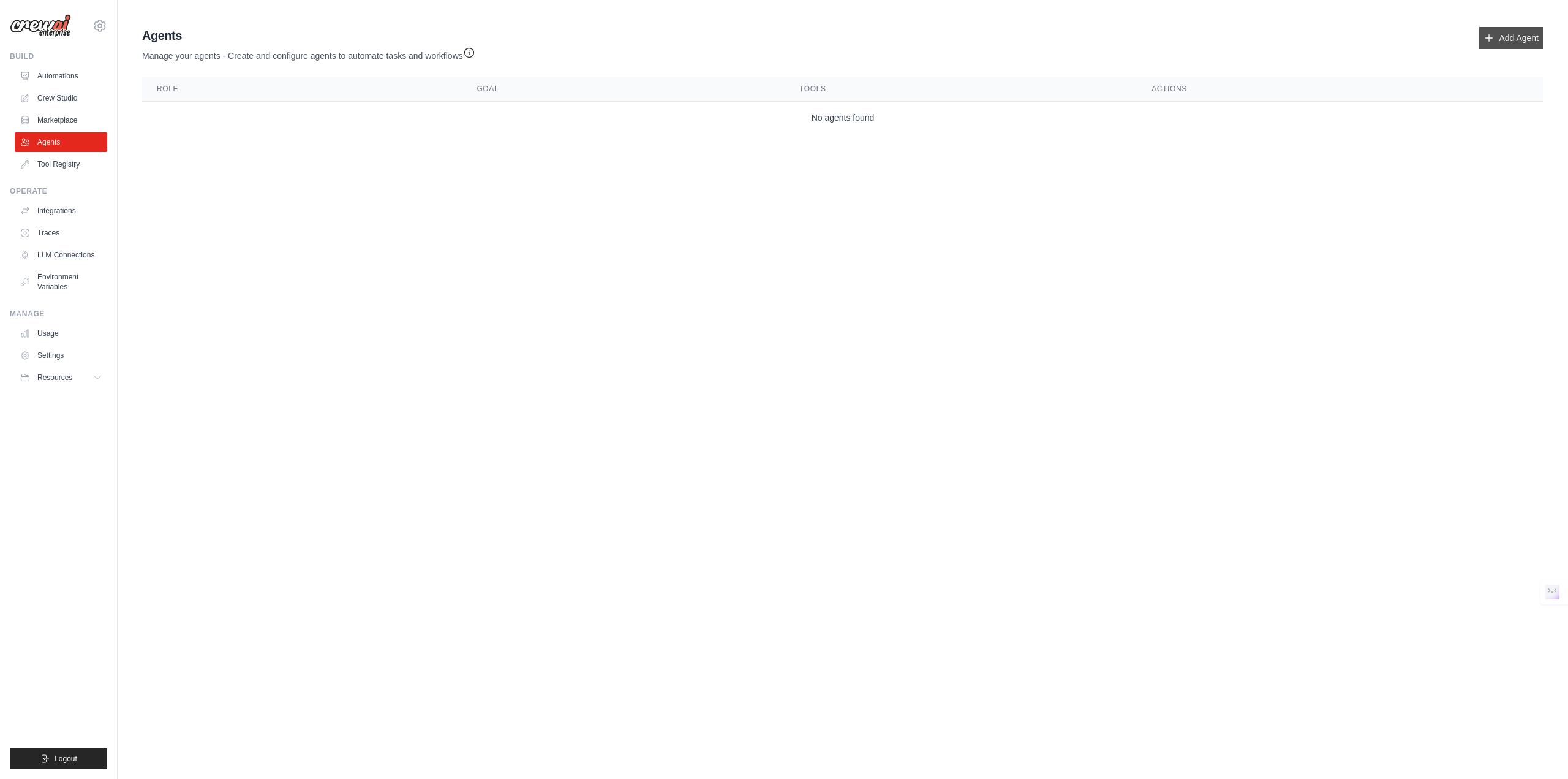
click at [1506, 38] on link "Add Agent" at bounding box center [1511, 37] width 64 height 22
